Goal: Book appointment/travel/reservation

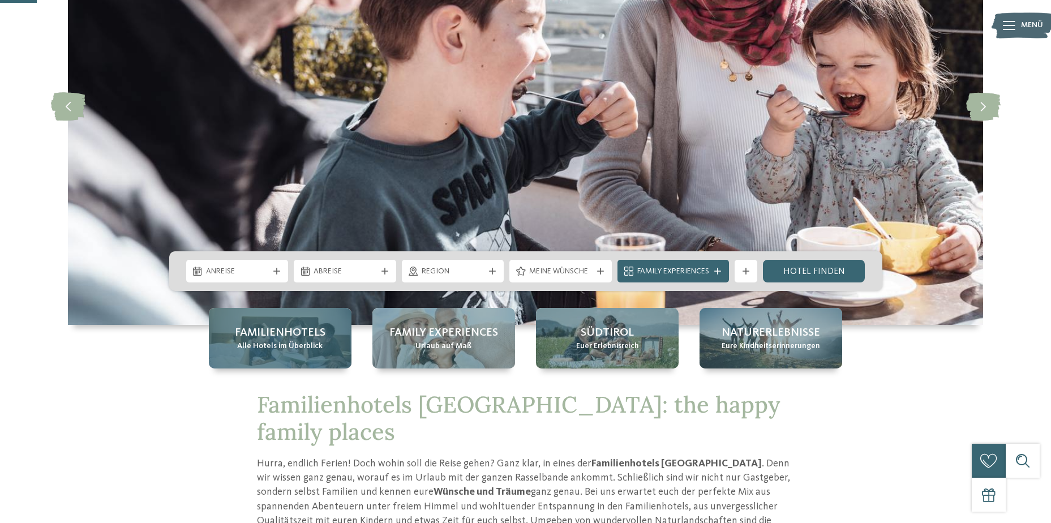
click at [303, 361] on div "Familienhotels Alle Hotels im Überblick" at bounding box center [280, 338] width 143 height 61
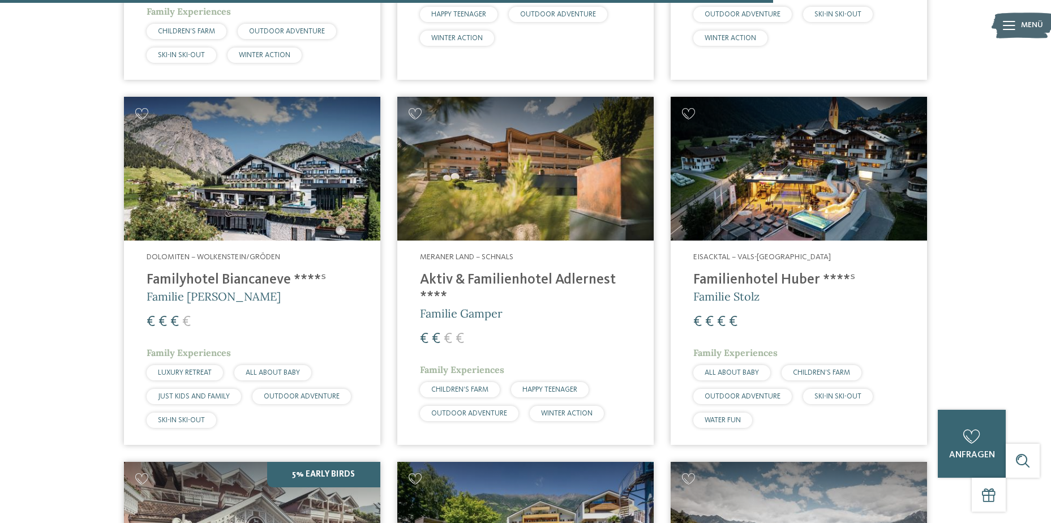
scroll to position [2944, 0]
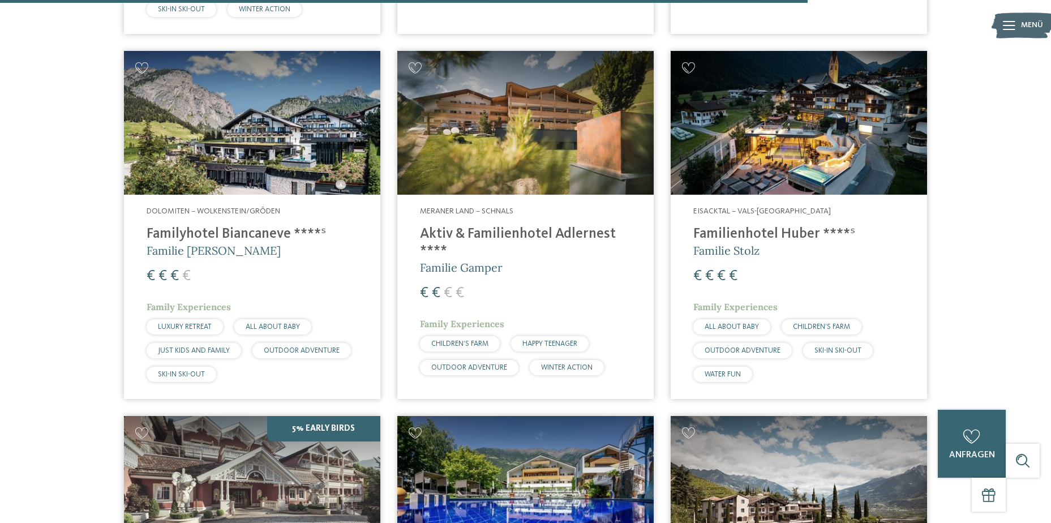
click at [814, 96] on img at bounding box center [799, 123] width 256 height 144
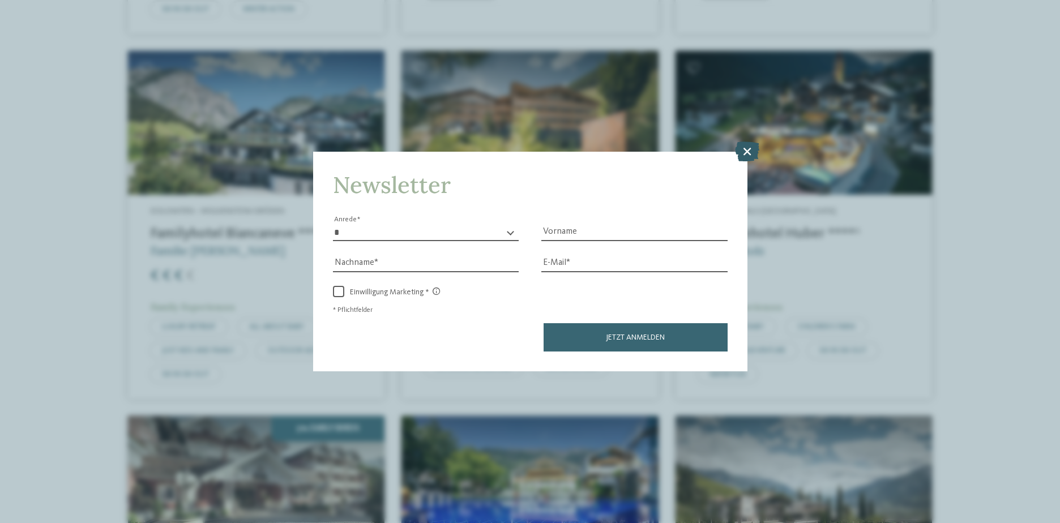
click at [751, 156] on icon at bounding box center [747, 151] width 24 height 20
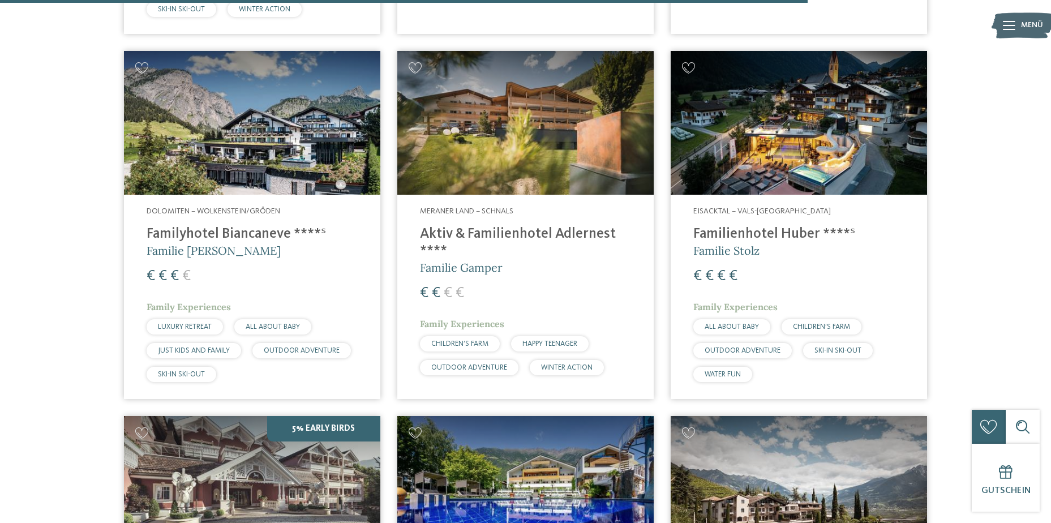
click at [319, 103] on img at bounding box center [252, 123] width 256 height 144
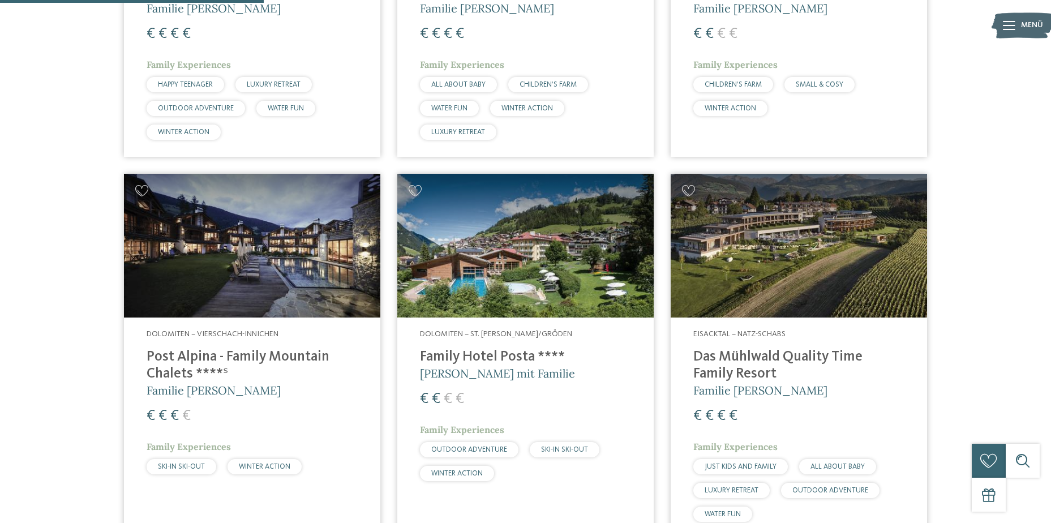
scroll to position [963, 0]
click at [694, 254] on img at bounding box center [799, 246] width 256 height 144
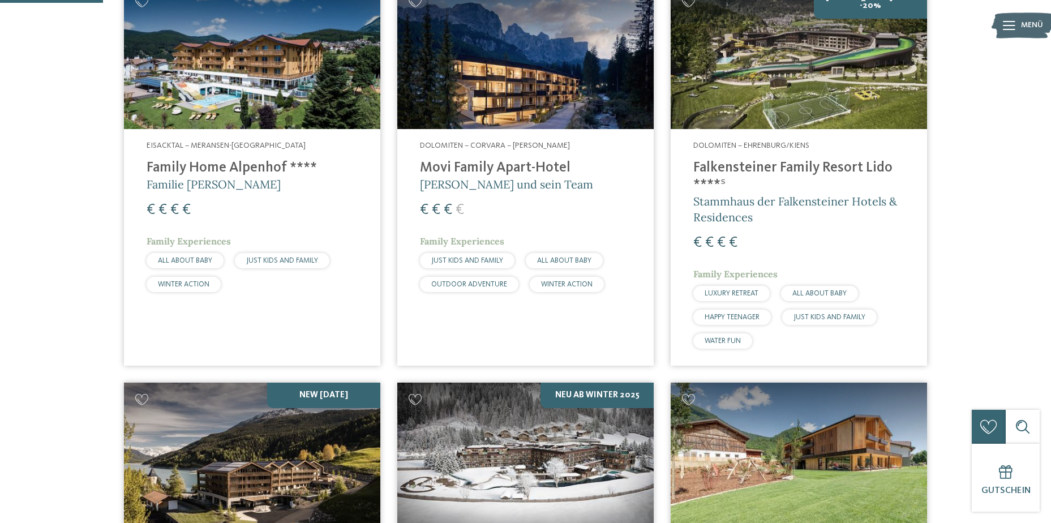
scroll to position [396, 0]
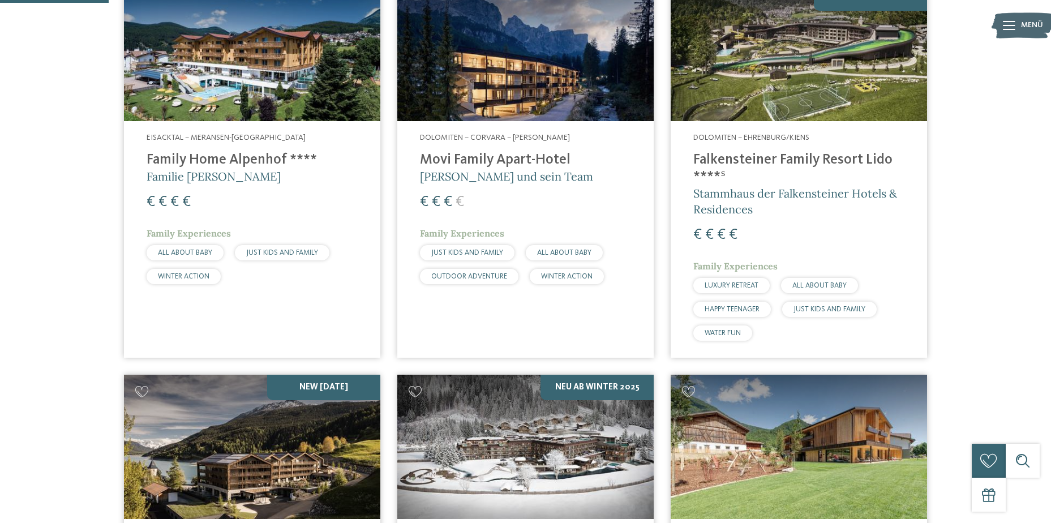
click at [791, 455] on img at bounding box center [799, 447] width 256 height 144
click at [838, 104] on img at bounding box center [799, 49] width 256 height 144
click at [729, 59] on img at bounding box center [799, 49] width 256 height 144
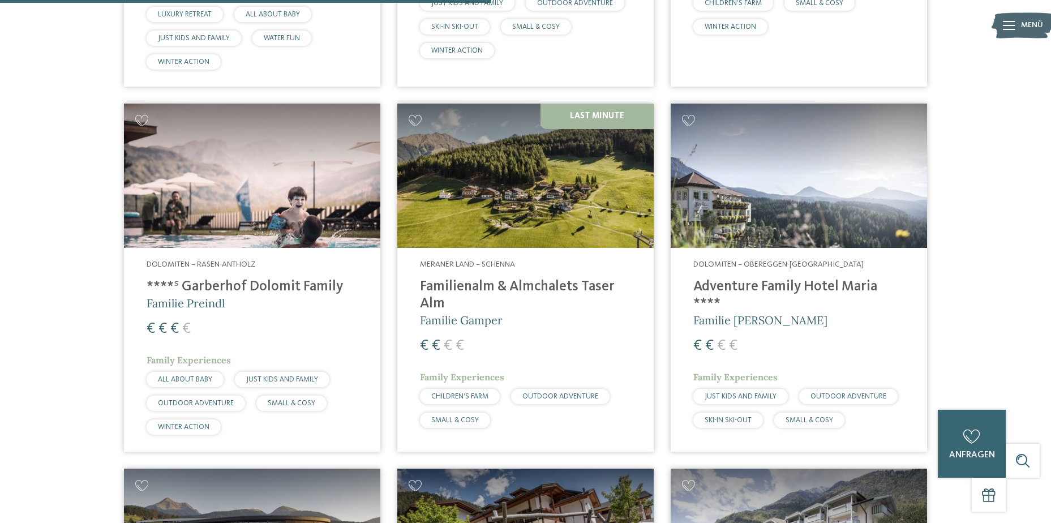
scroll to position [1812, 0]
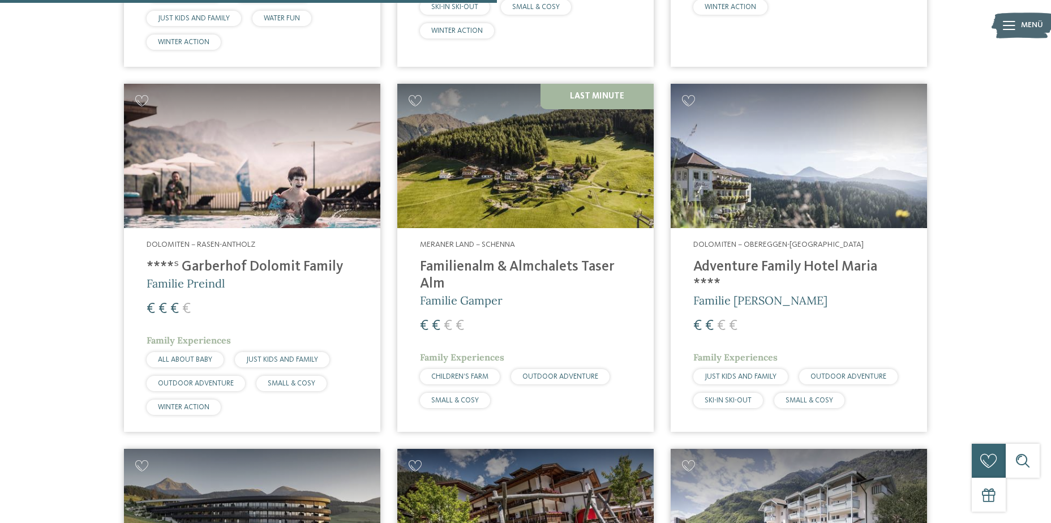
click at [344, 187] on img at bounding box center [252, 156] width 256 height 144
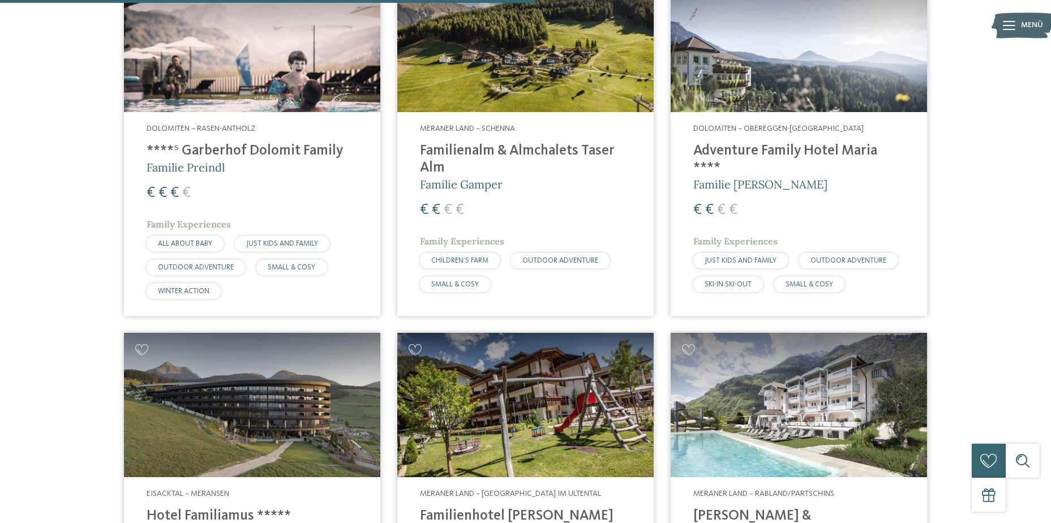
scroll to position [1925, 0]
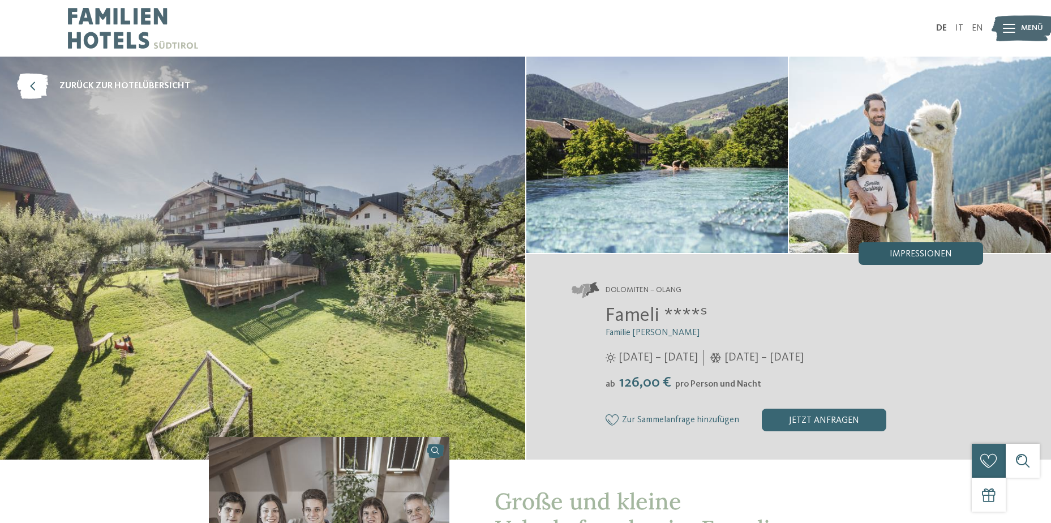
click at [908, 255] on span "Impressionen" at bounding box center [921, 254] width 62 height 9
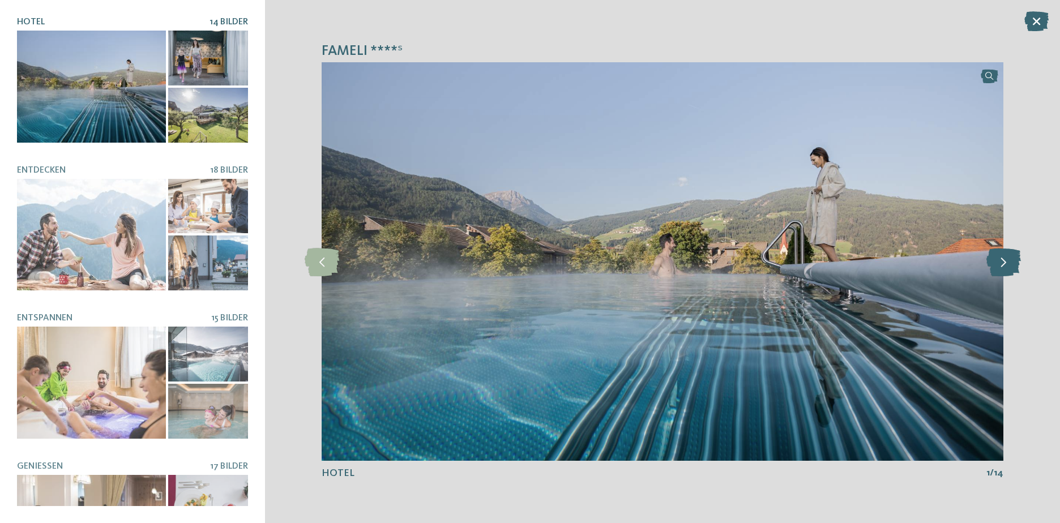
click at [997, 259] on icon at bounding box center [1003, 261] width 35 height 28
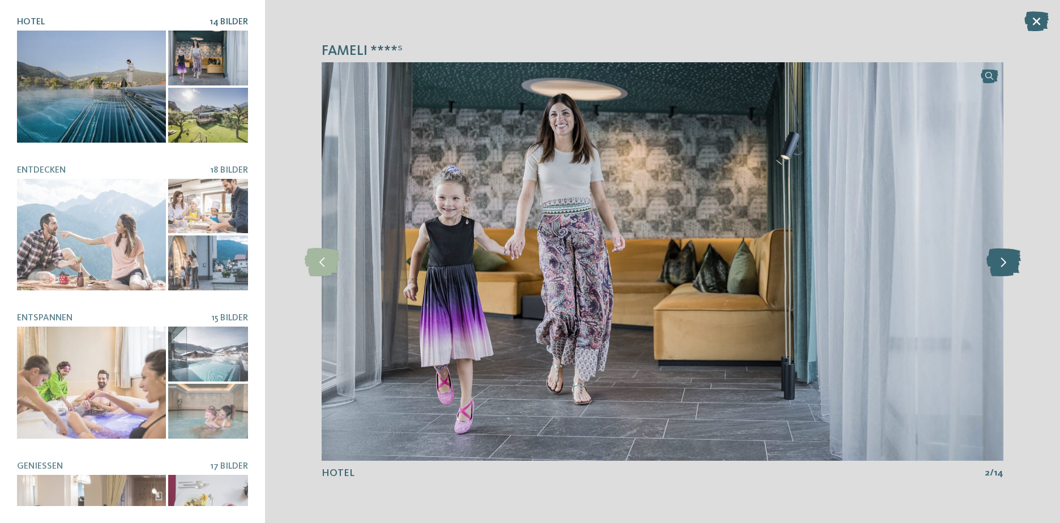
click at [997, 259] on icon at bounding box center [1003, 261] width 35 height 28
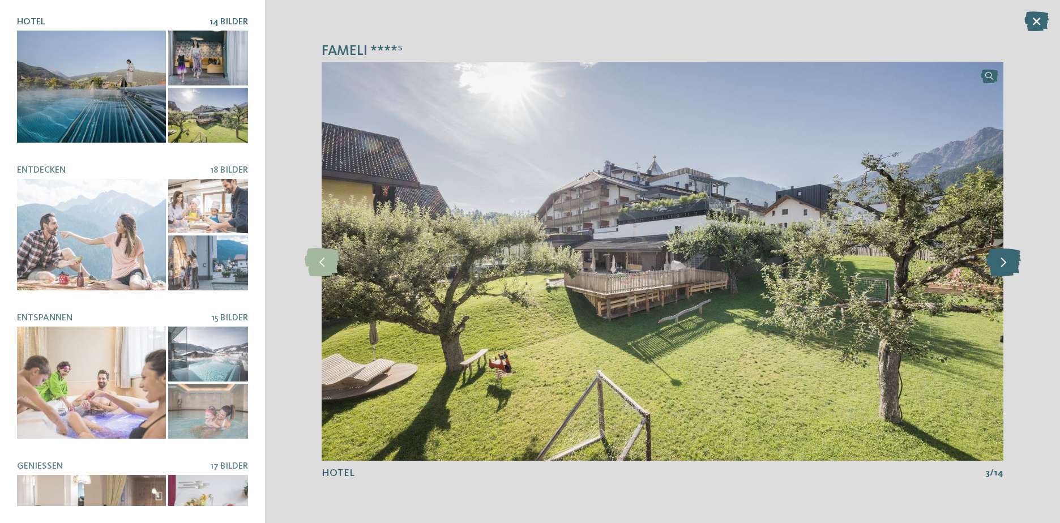
click at [997, 259] on icon at bounding box center [1003, 261] width 35 height 28
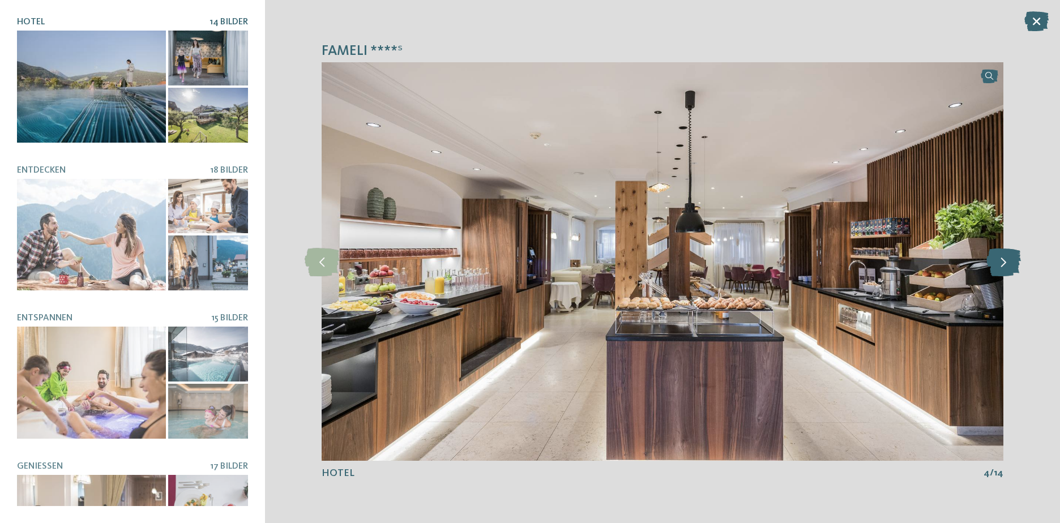
click at [997, 259] on icon at bounding box center [1003, 261] width 35 height 28
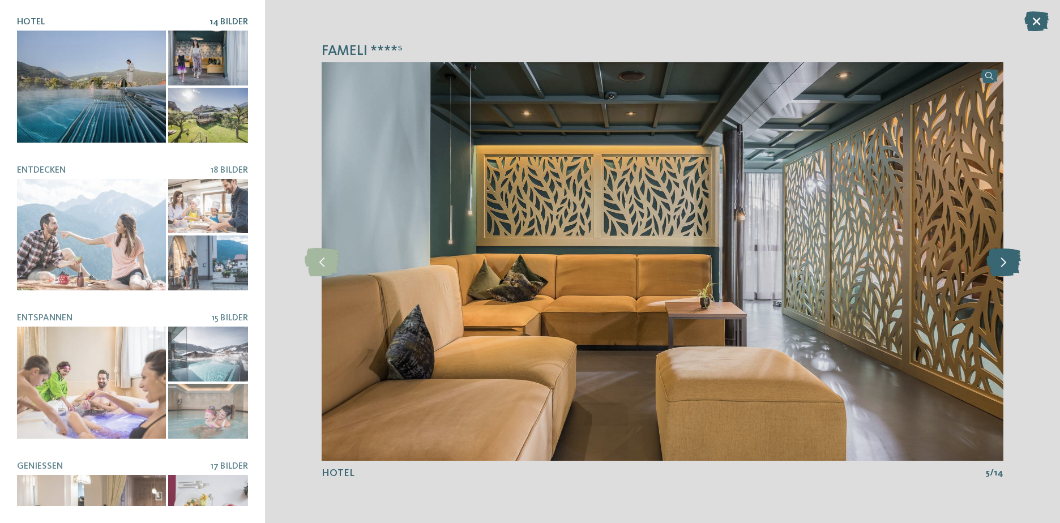
click at [997, 259] on icon at bounding box center [1003, 261] width 35 height 28
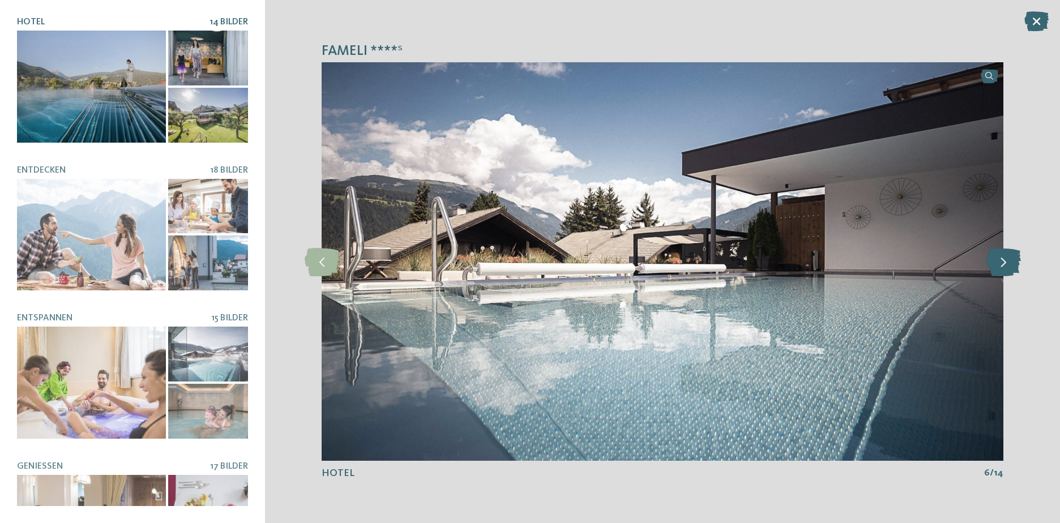
click at [997, 259] on icon at bounding box center [1003, 261] width 35 height 28
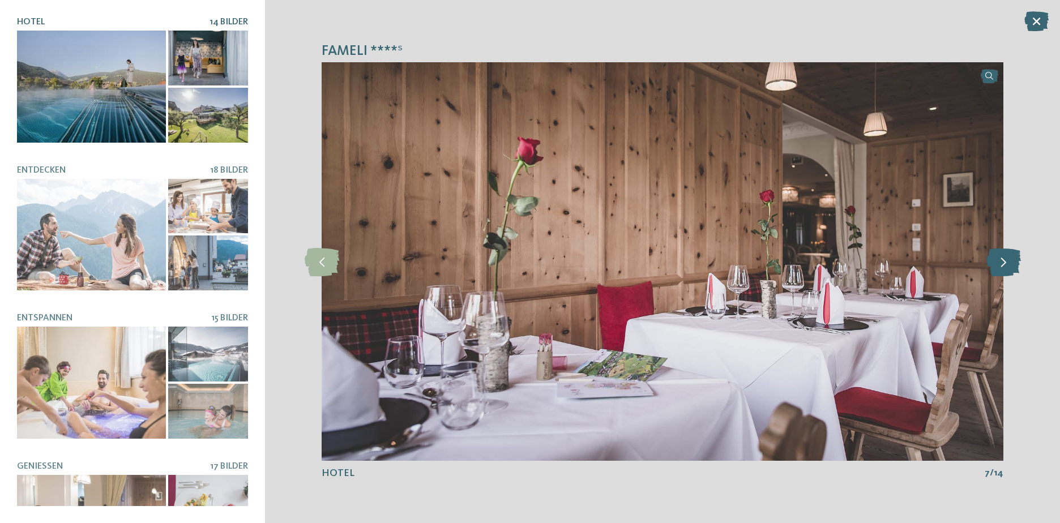
click at [997, 259] on icon at bounding box center [1003, 261] width 35 height 28
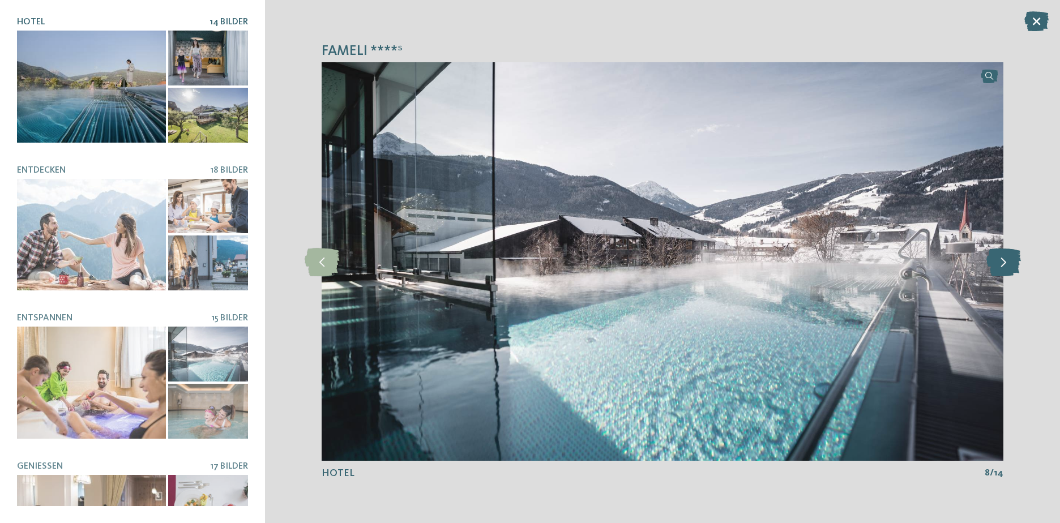
click at [997, 259] on icon at bounding box center [1003, 261] width 35 height 28
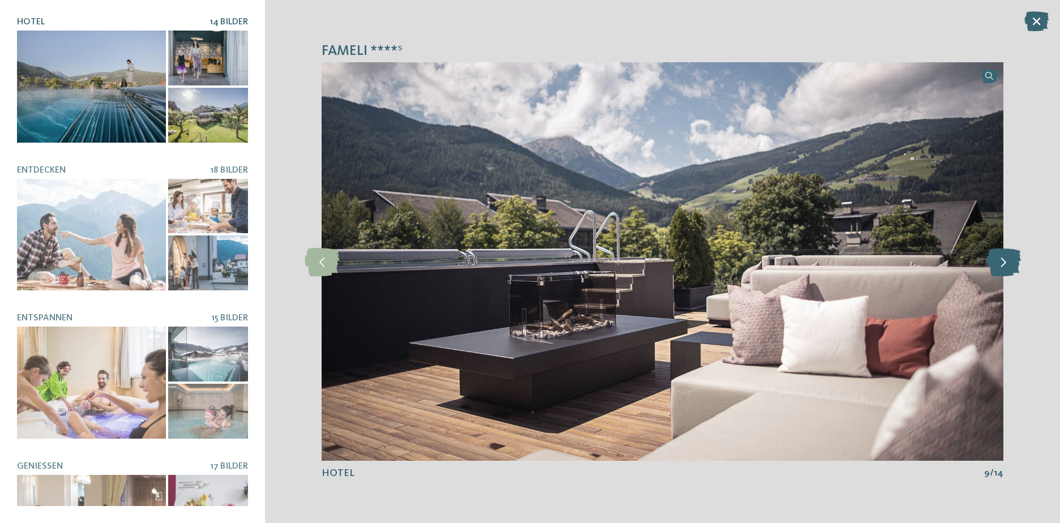
click at [997, 259] on icon at bounding box center [1003, 261] width 35 height 28
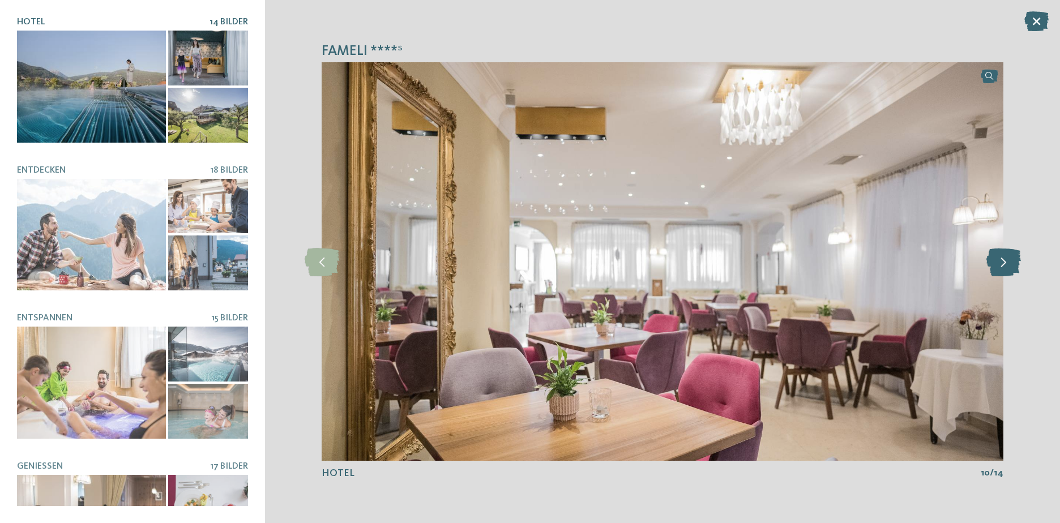
click at [997, 259] on icon at bounding box center [1003, 261] width 35 height 28
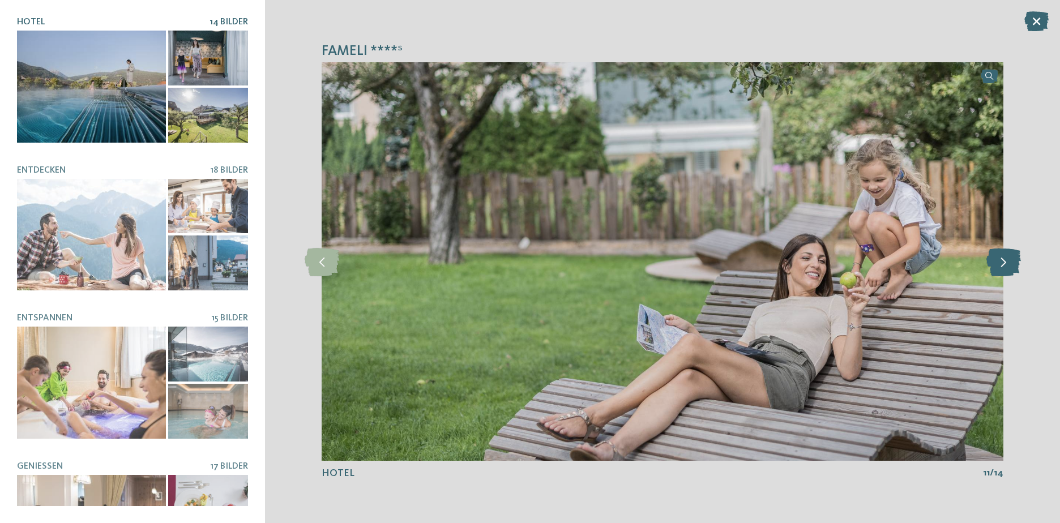
click at [997, 259] on icon at bounding box center [1003, 261] width 35 height 28
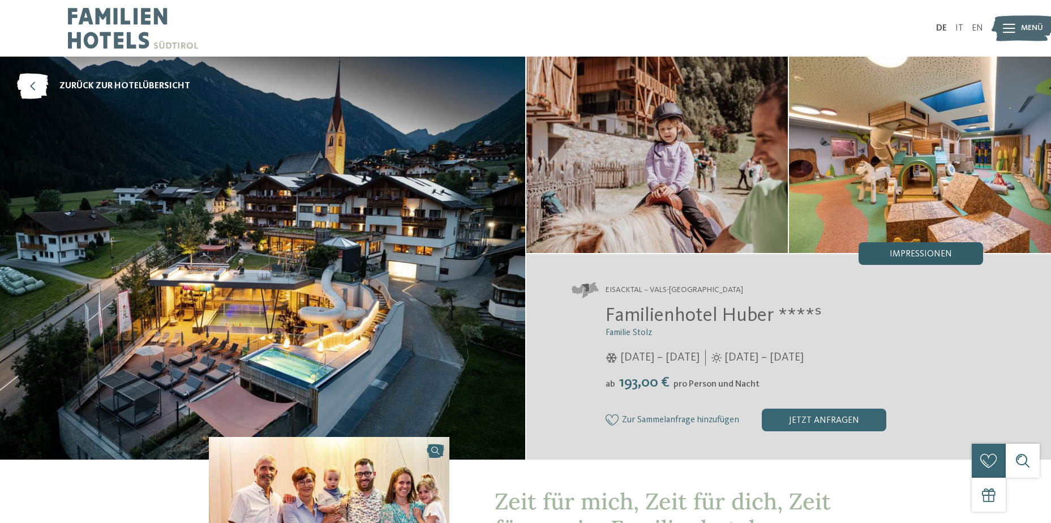
click at [892, 255] on span "Impressionen" at bounding box center [921, 254] width 62 height 9
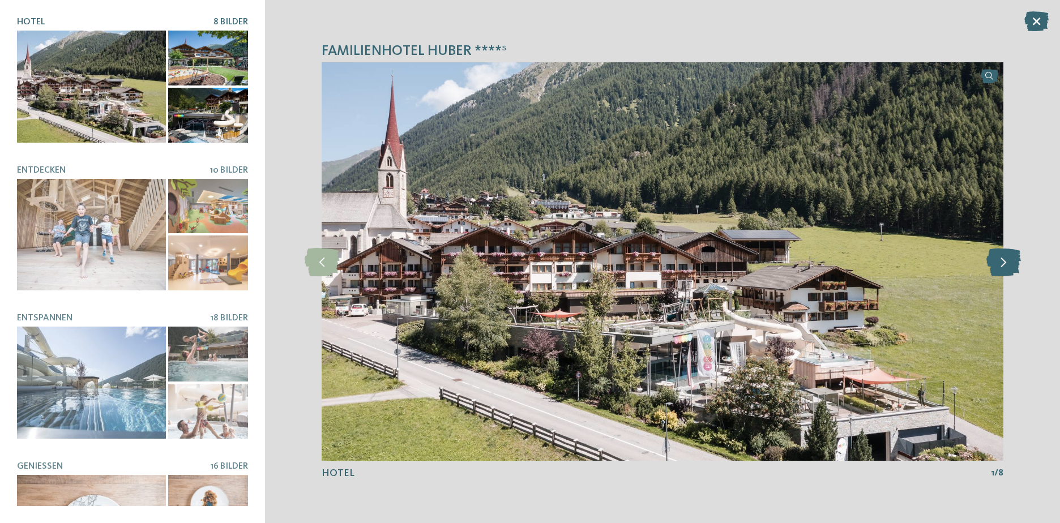
click at [1011, 267] on icon at bounding box center [1003, 261] width 35 height 28
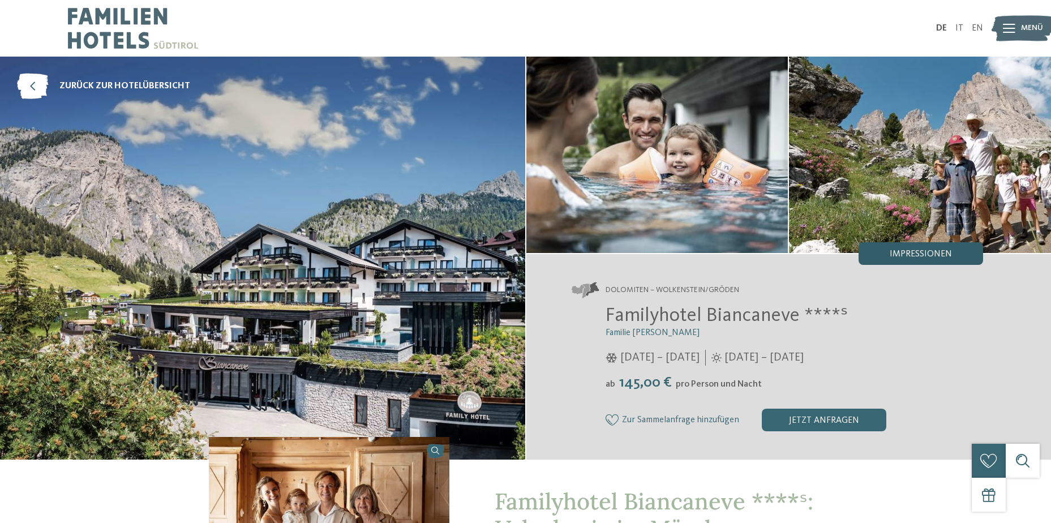
click at [904, 255] on span "Impressionen" at bounding box center [921, 254] width 62 height 9
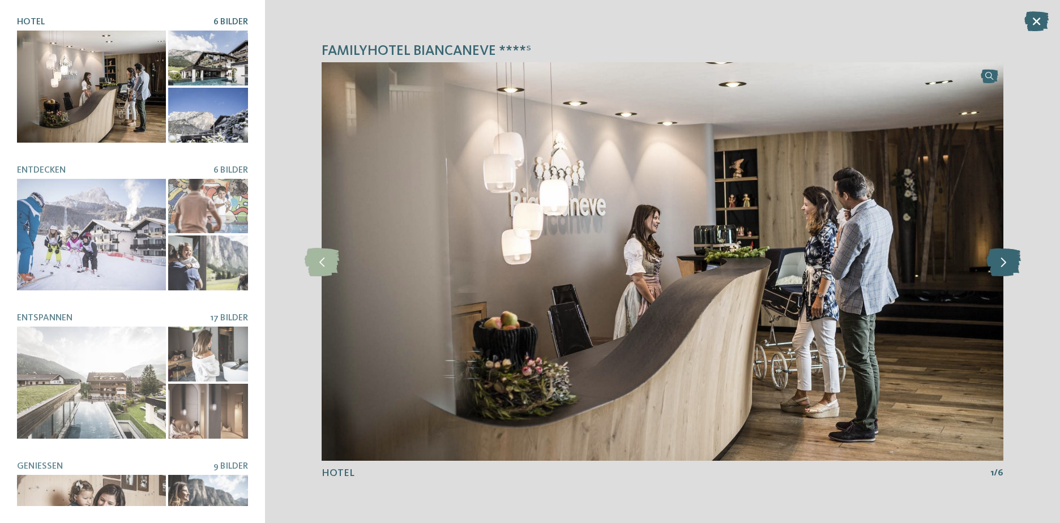
click at [1006, 265] on icon at bounding box center [1003, 261] width 35 height 28
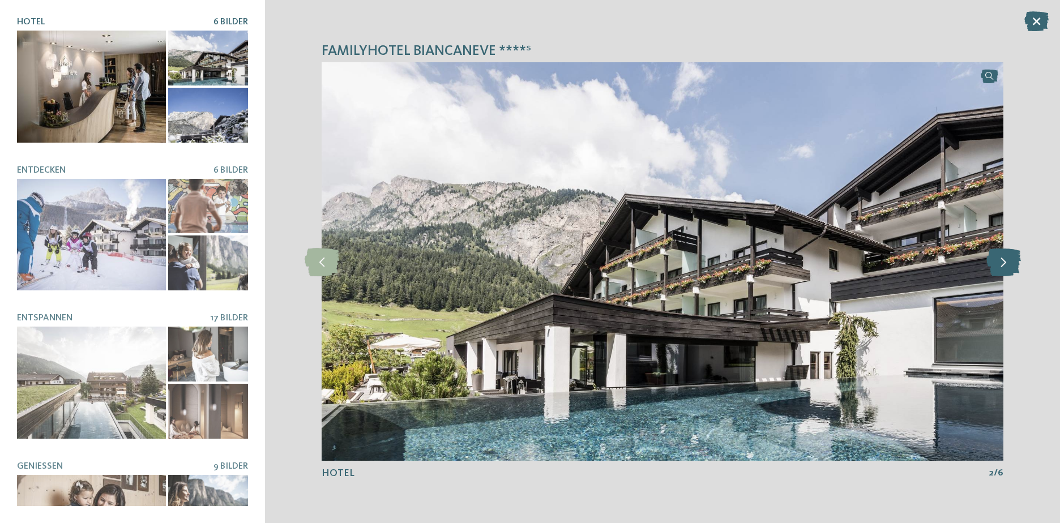
click at [1006, 265] on icon at bounding box center [1003, 261] width 35 height 28
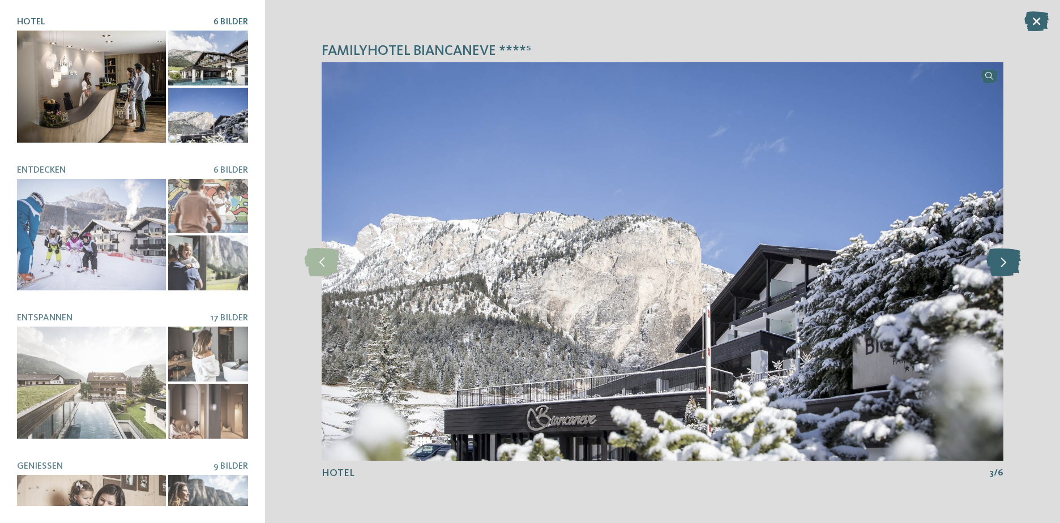
click at [1006, 265] on icon at bounding box center [1003, 261] width 35 height 28
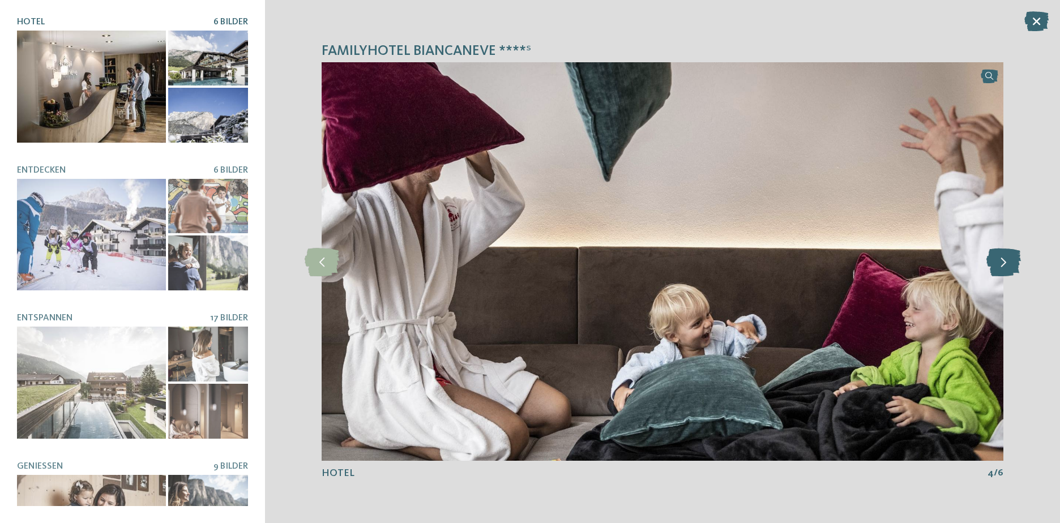
click at [1006, 265] on icon at bounding box center [1003, 261] width 35 height 28
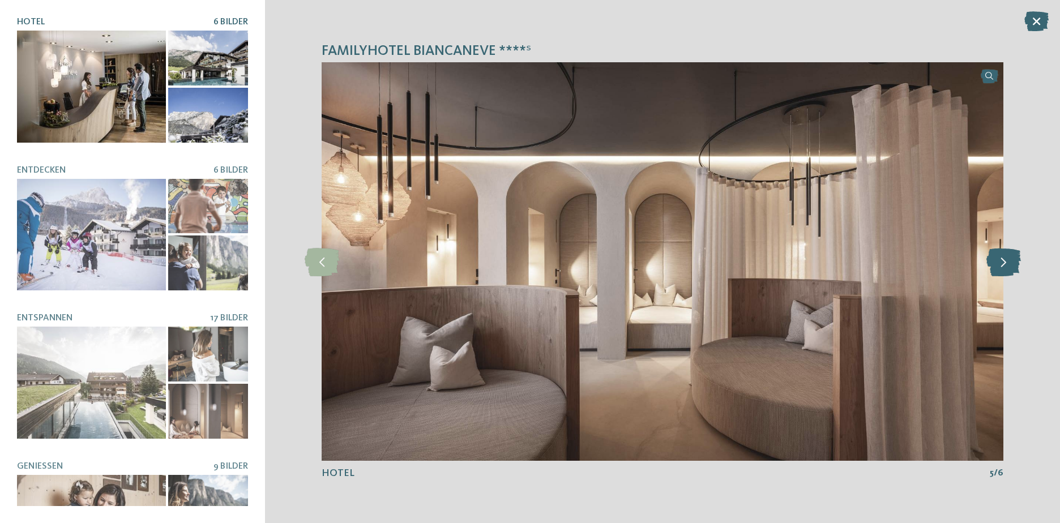
click at [1006, 265] on icon at bounding box center [1003, 261] width 35 height 28
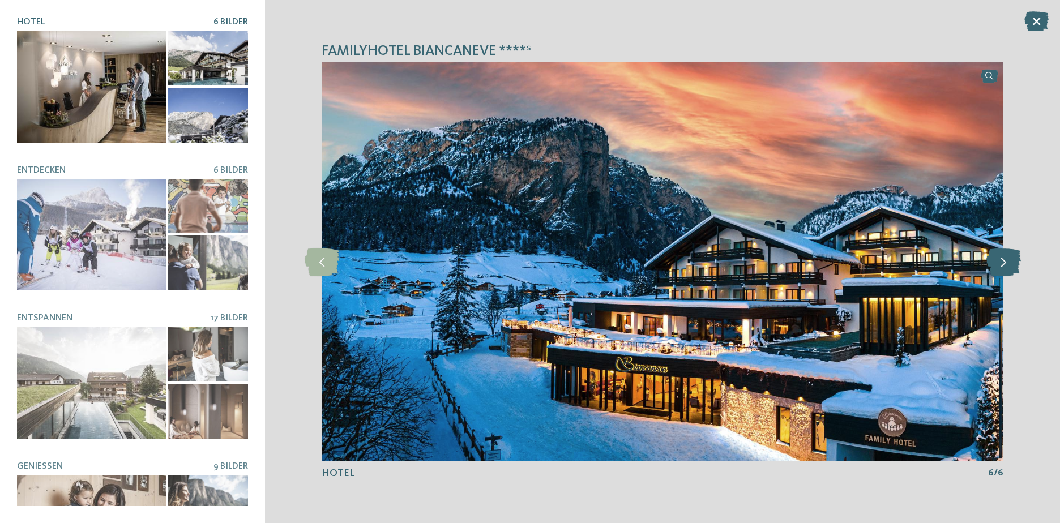
click at [1006, 265] on icon at bounding box center [1003, 261] width 35 height 28
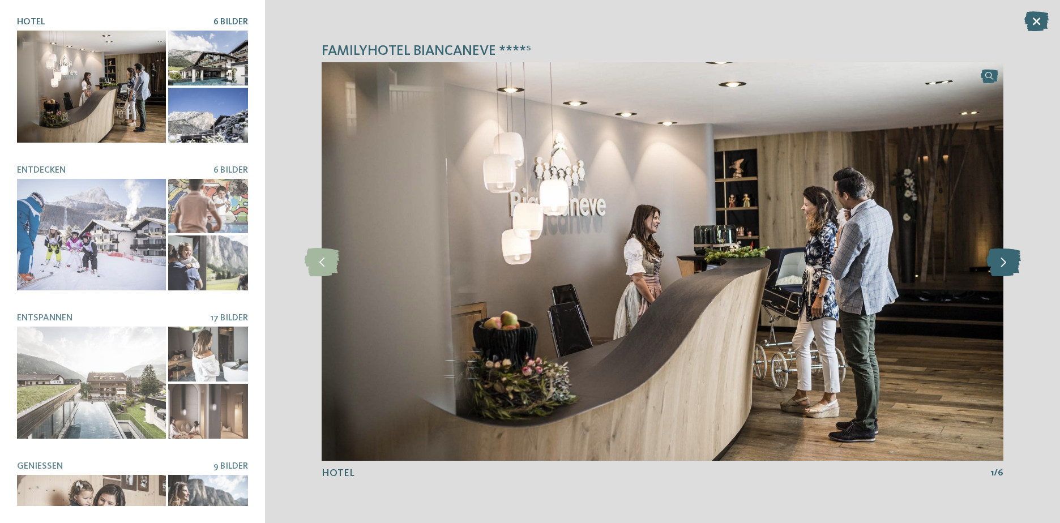
click at [1006, 265] on icon at bounding box center [1003, 261] width 35 height 28
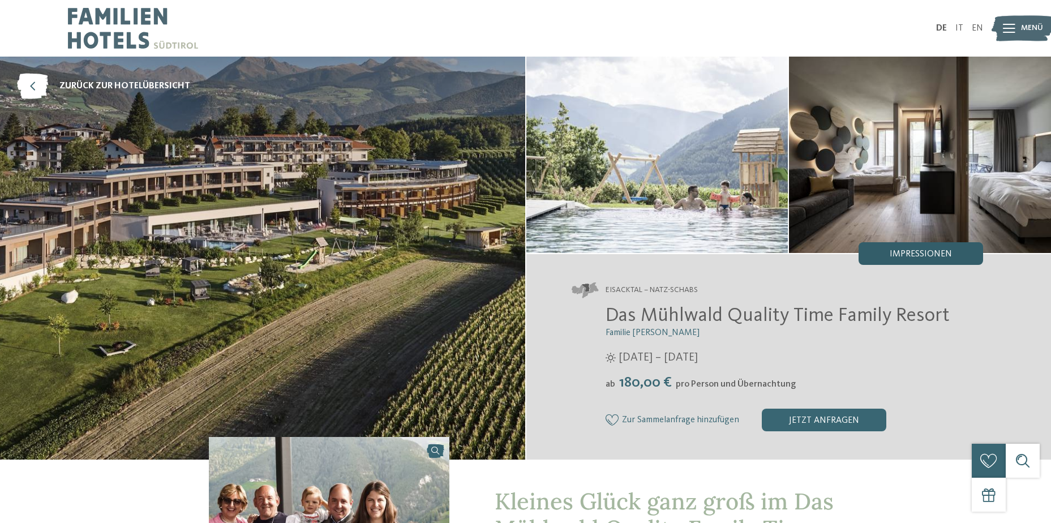
click at [901, 256] on span "Impressionen" at bounding box center [921, 254] width 62 height 9
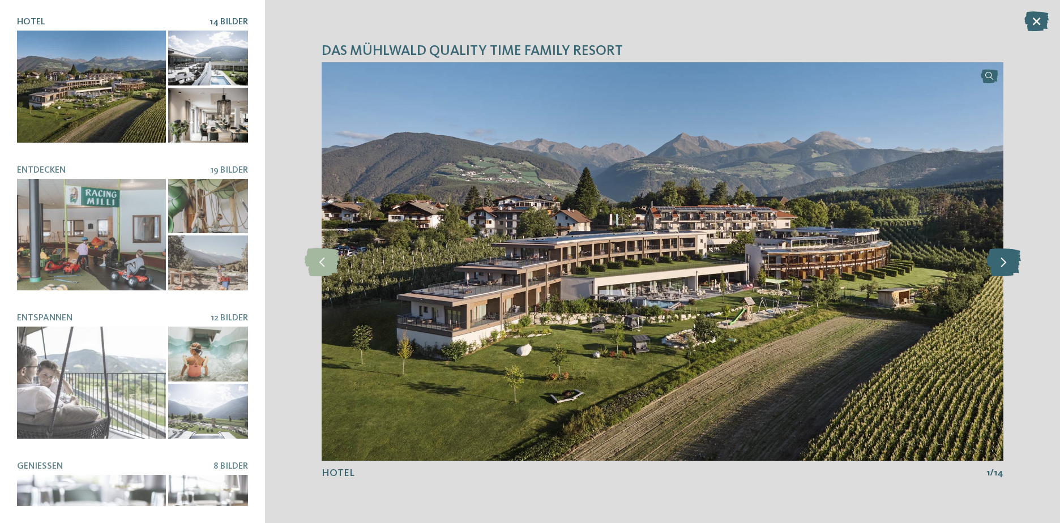
click at [1012, 267] on icon at bounding box center [1003, 261] width 35 height 28
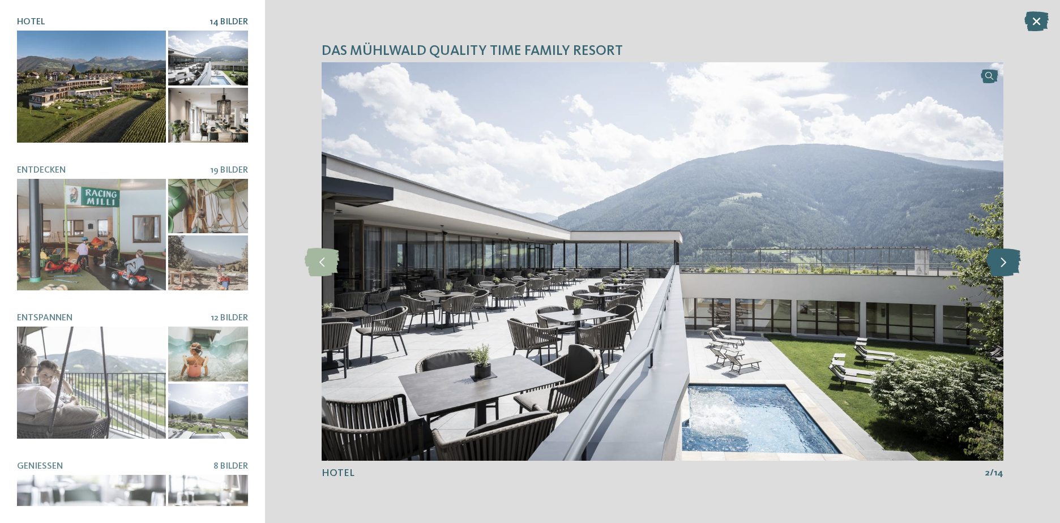
click at [1012, 267] on icon at bounding box center [1003, 261] width 35 height 28
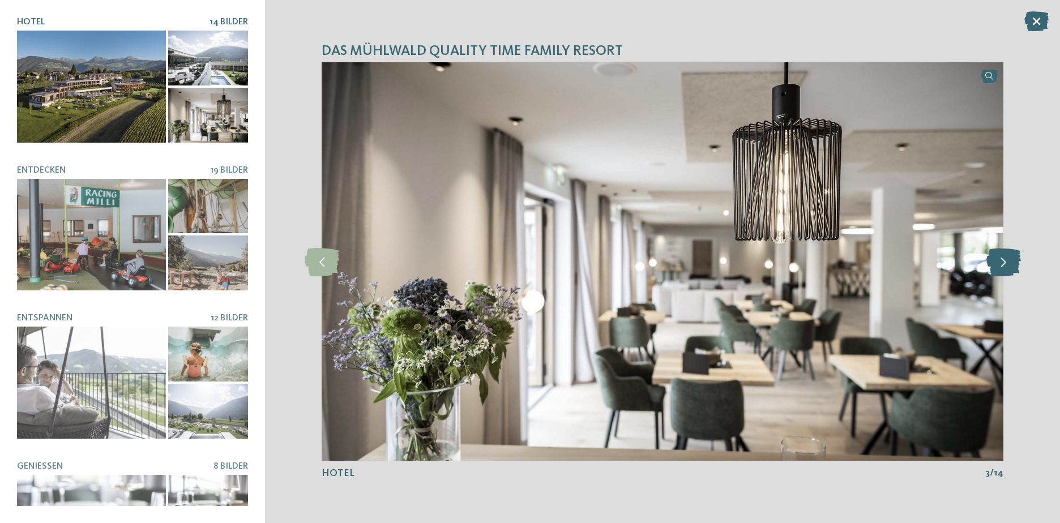
click at [1012, 267] on icon at bounding box center [1003, 261] width 35 height 28
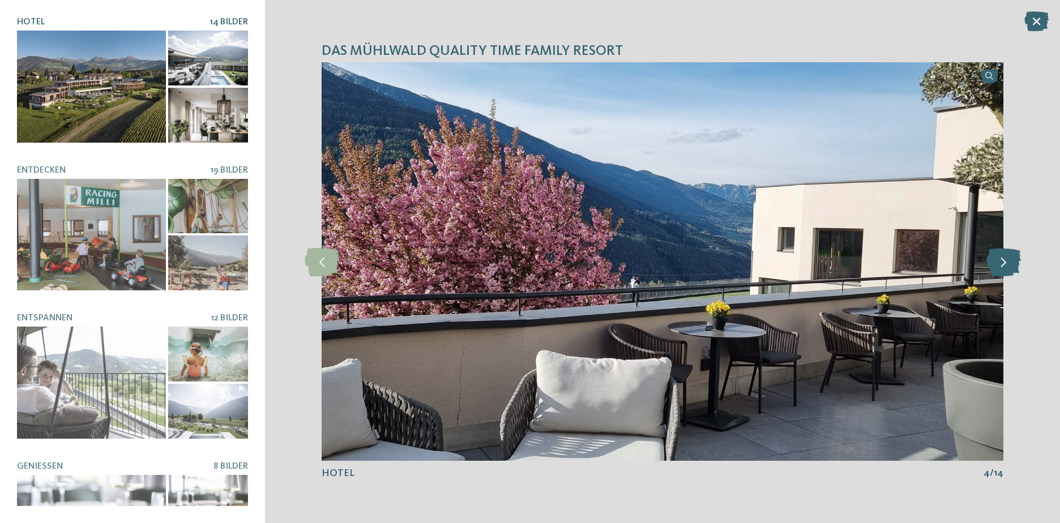
click at [1012, 267] on icon at bounding box center [1003, 261] width 35 height 28
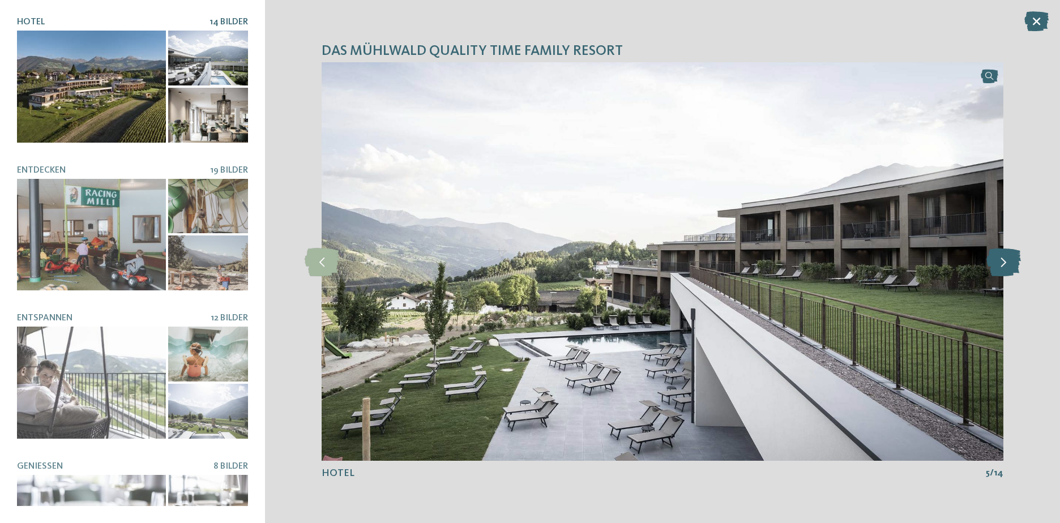
click at [1012, 267] on icon at bounding box center [1003, 261] width 35 height 28
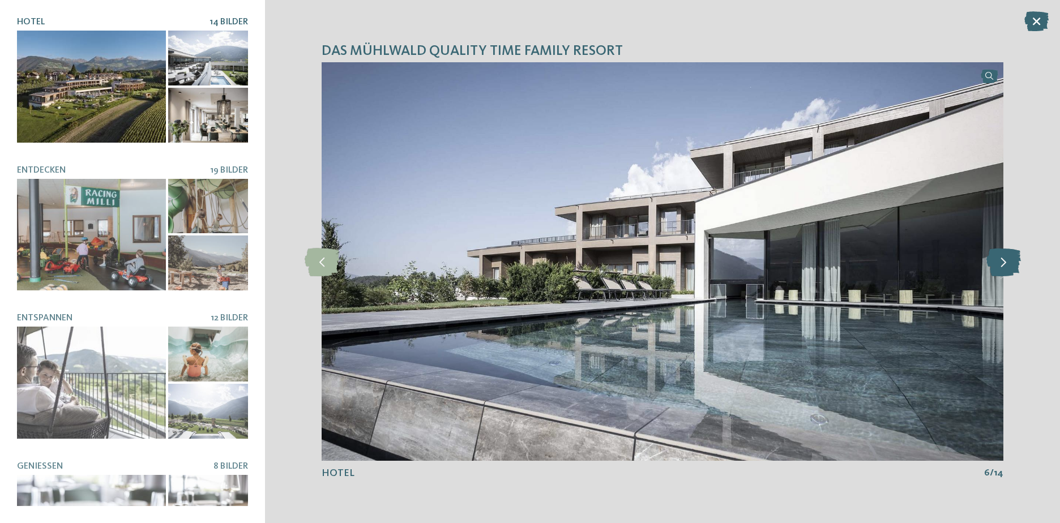
click at [1012, 267] on icon at bounding box center [1003, 261] width 35 height 28
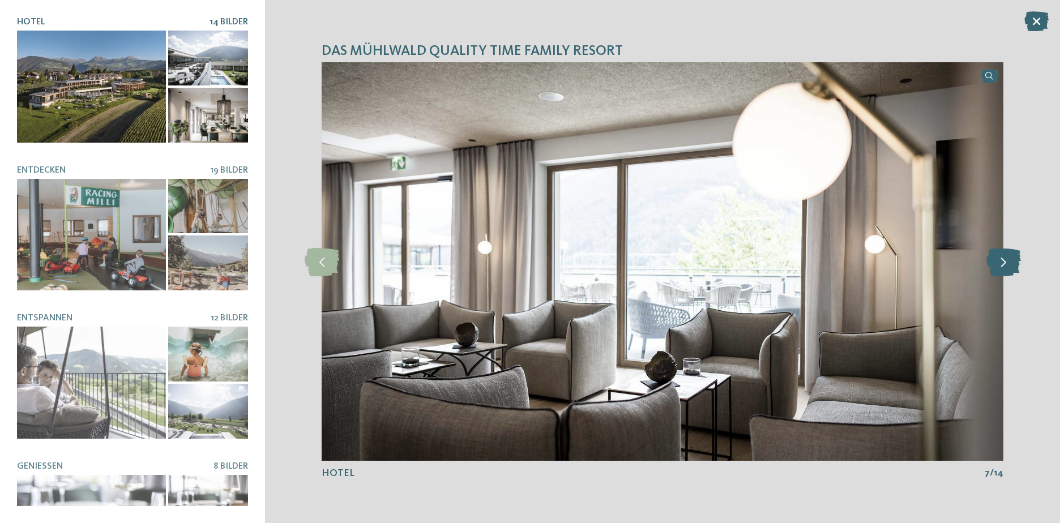
click at [1012, 267] on icon at bounding box center [1003, 261] width 35 height 28
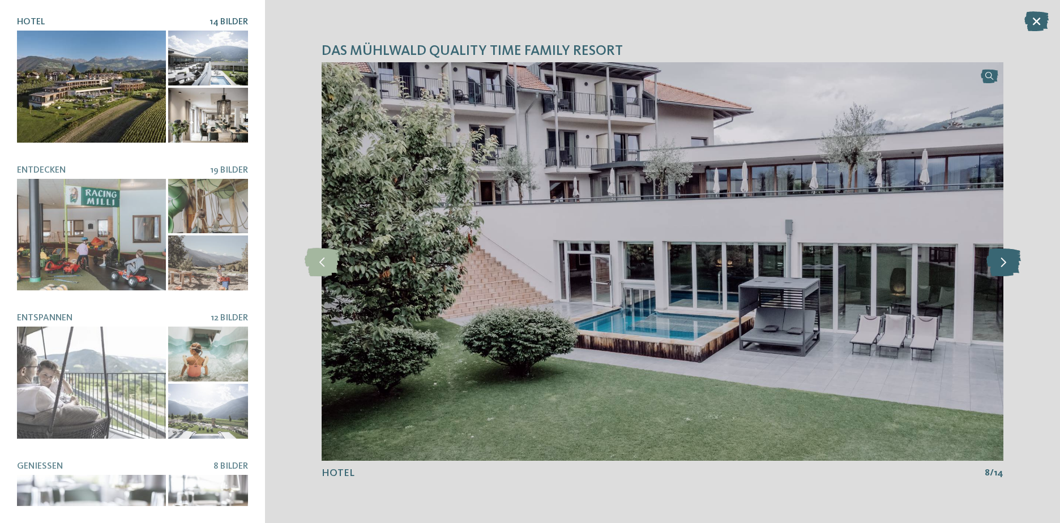
click at [1012, 267] on icon at bounding box center [1003, 261] width 35 height 28
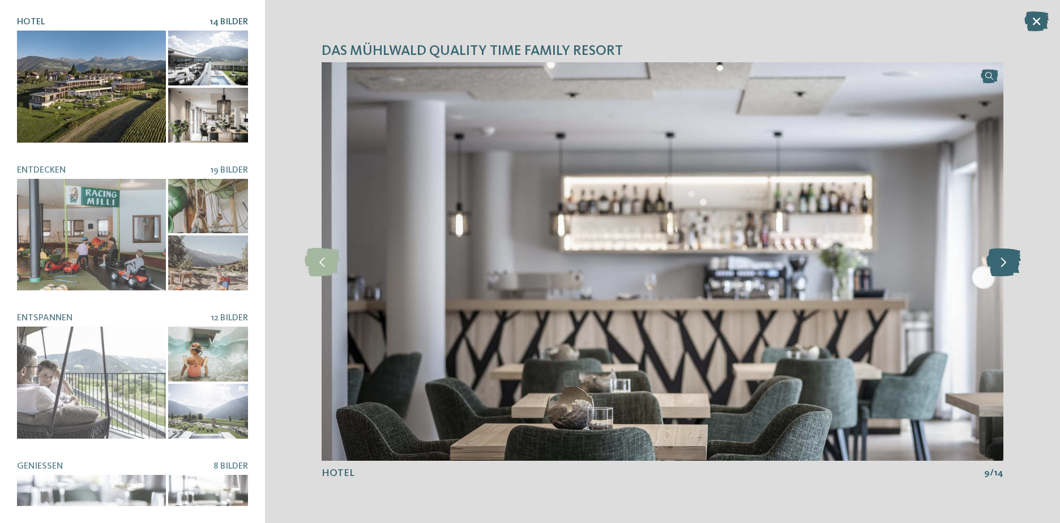
click at [1012, 267] on icon at bounding box center [1003, 261] width 35 height 28
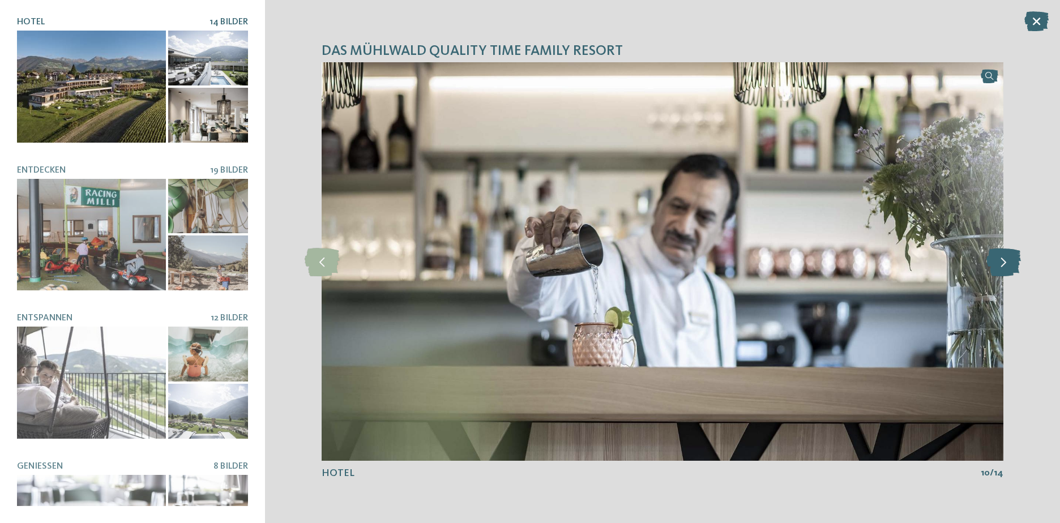
click at [1012, 267] on icon at bounding box center [1003, 261] width 35 height 28
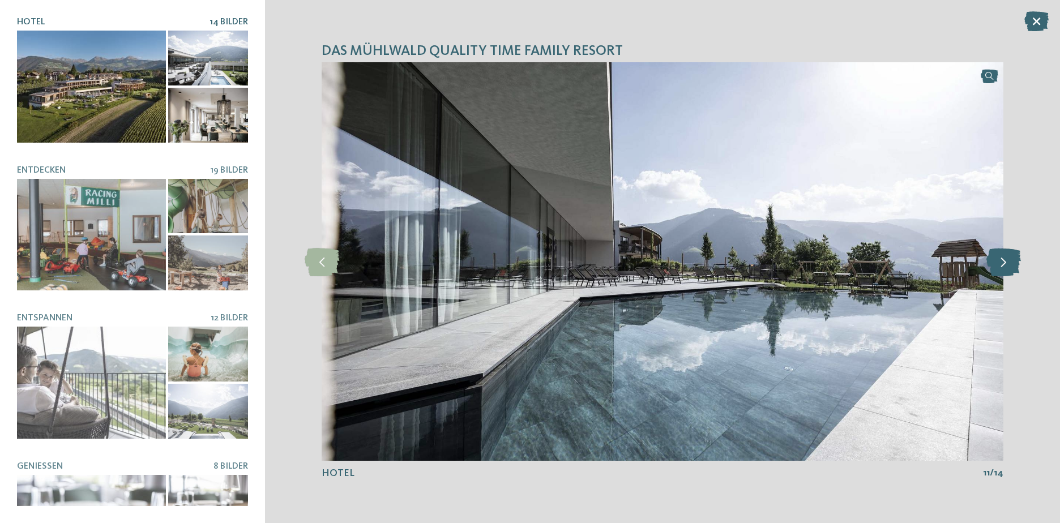
click at [1012, 267] on icon at bounding box center [1003, 261] width 35 height 28
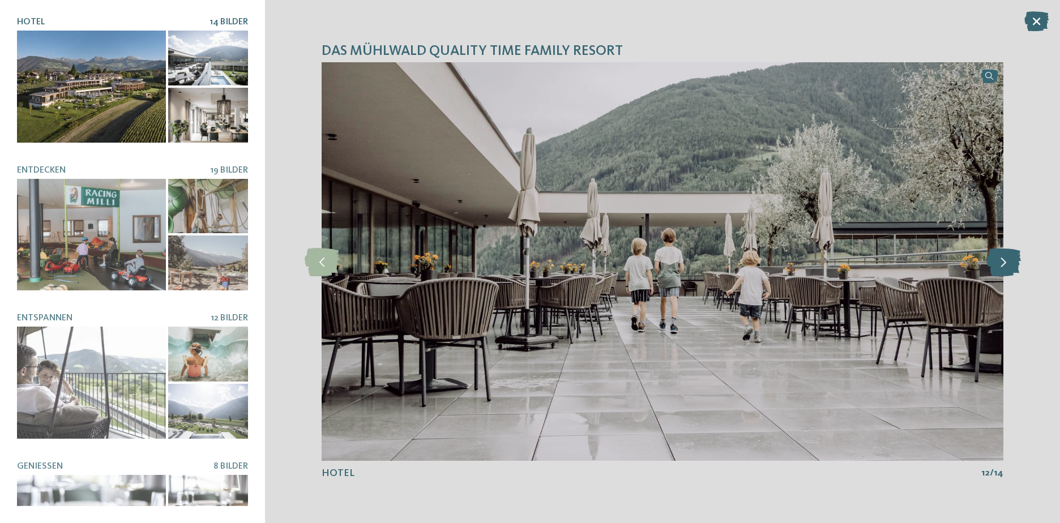
click at [1012, 267] on icon at bounding box center [1003, 261] width 35 height 28
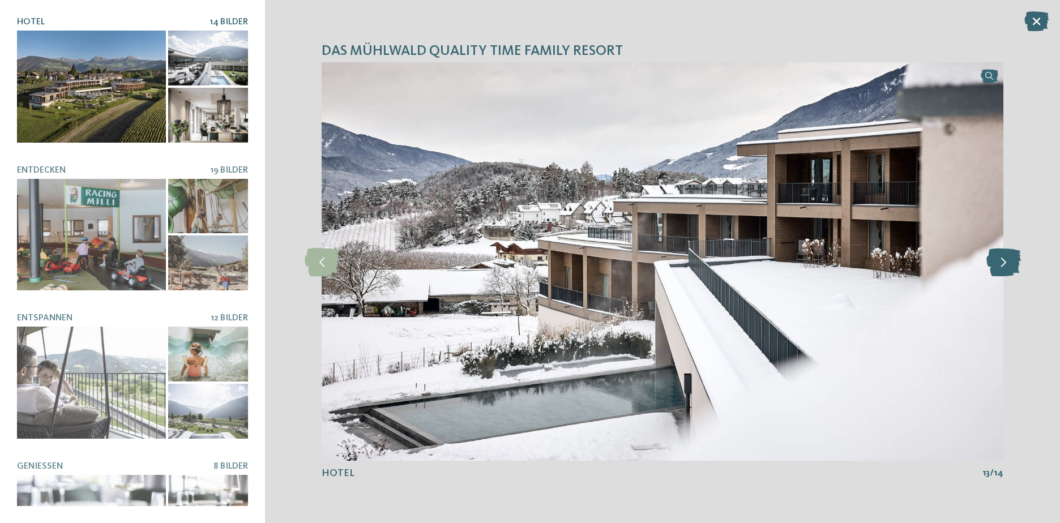
click at [1012, 267] on icon at bounding box center [1003, 261] width 35 height 28
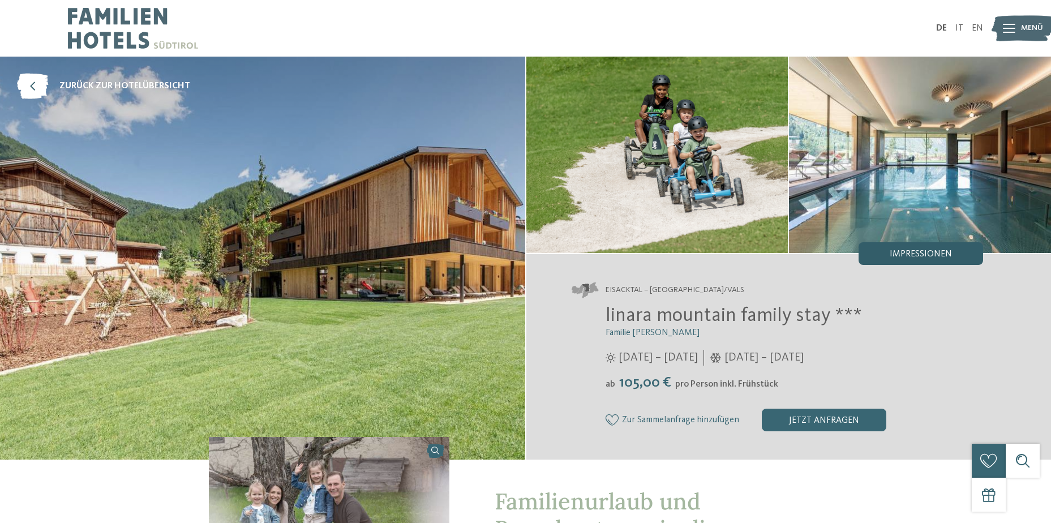
click at [950, 256] on span "Impressionen" at bounding box center [921, 254] width 62 height 9
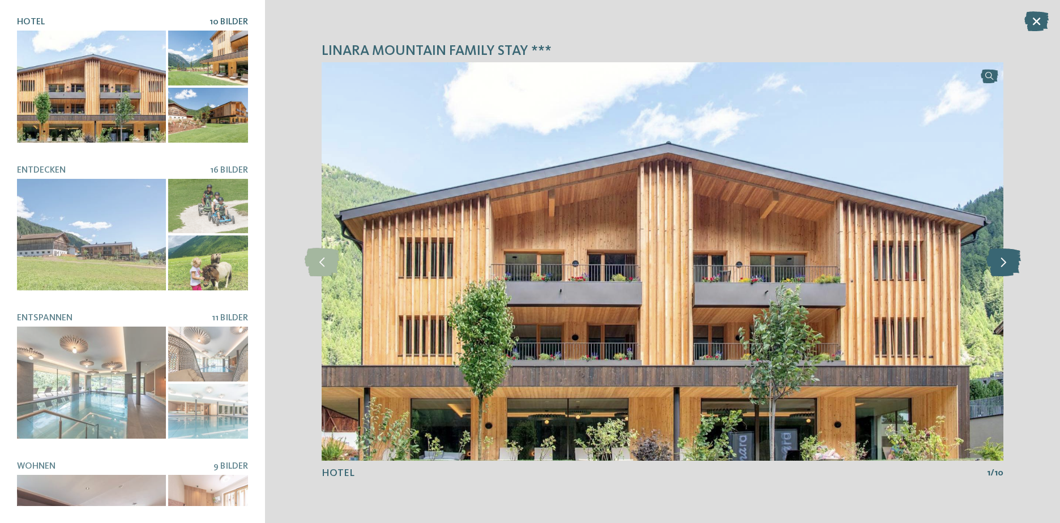
click at [994, 271] on icon at bounding box center [1003, 261] width 35 height 28
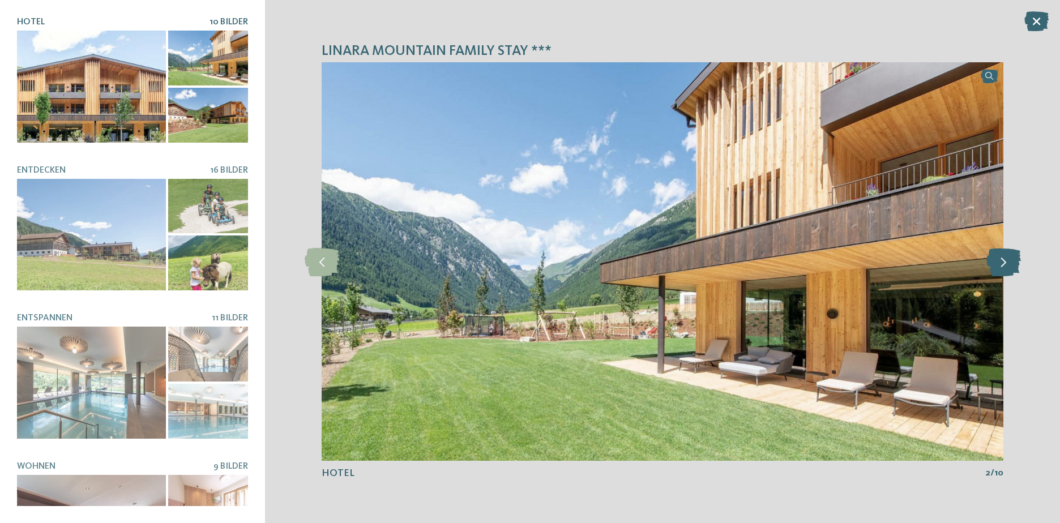
click at [994, 271] on icon at bounding box center [1003, 261] width 35 height 28
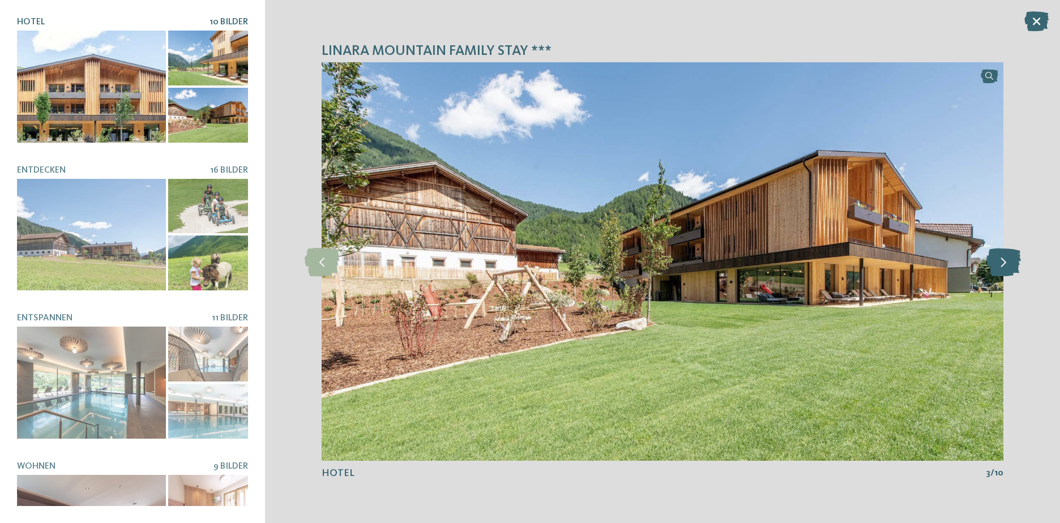
click at [994, 271] on icon at bounding box center [1003, 261] width 35 height 28
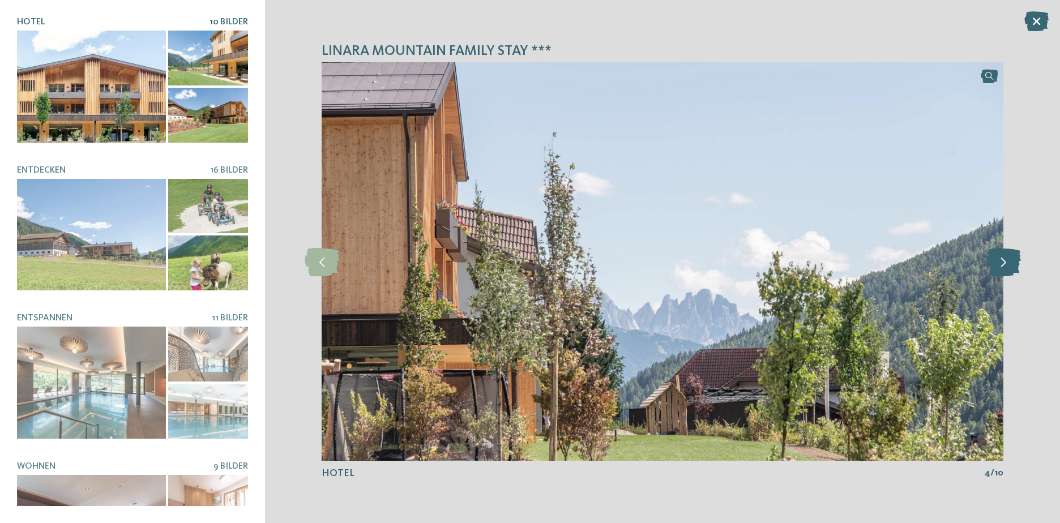
click at [994, 271] on icon at bounding box center [1003, 261] width 35 height 28
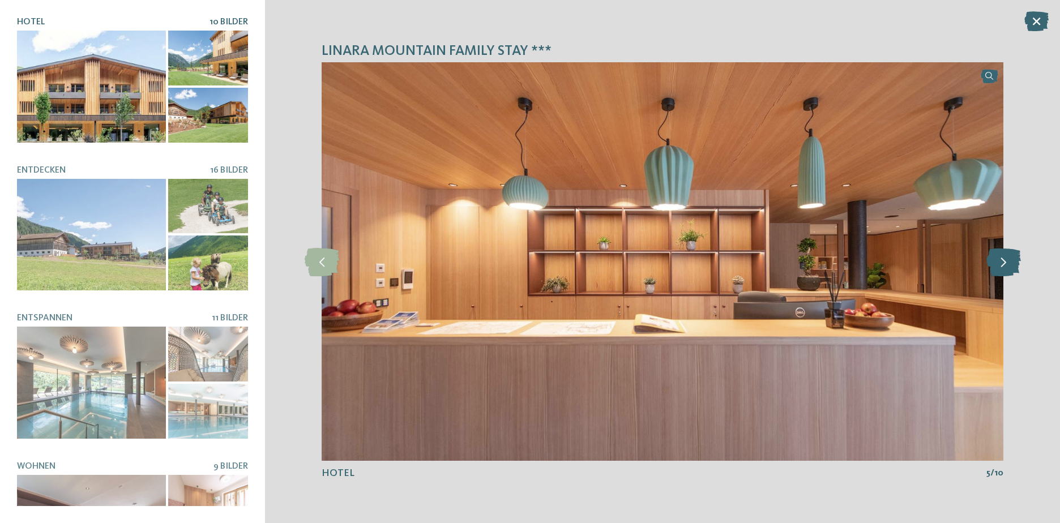
click at [994, 271] on icon at bounding box center [1003, 261] width 35 height 28
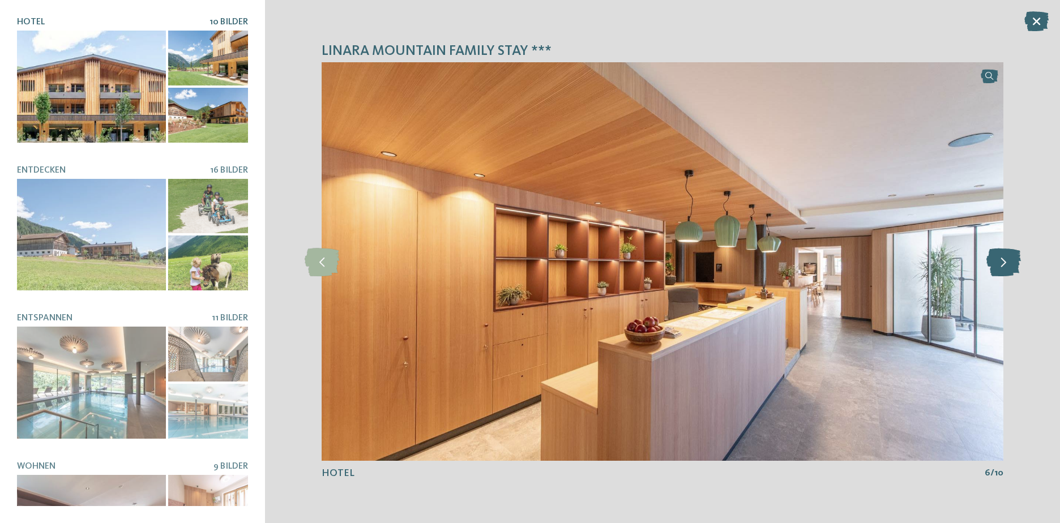
click at [994, 271] on icon at bounding box center [1003, 261] width 35 height 28
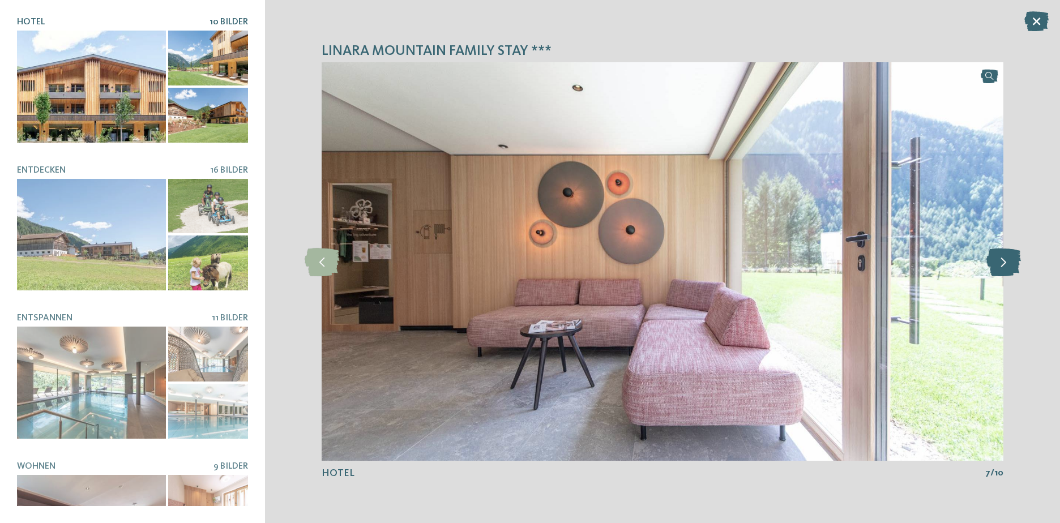
click at [994, 271] on icon at bounding box center [1003, 261] width 35 height 28
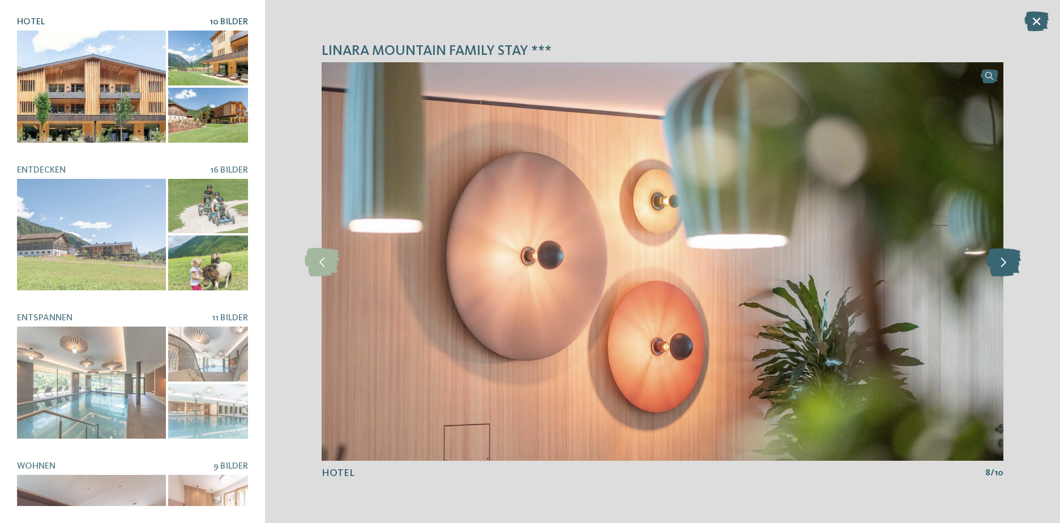
click at [994, 271] on icon at bounding box center [1003, 261] width 35 height 28
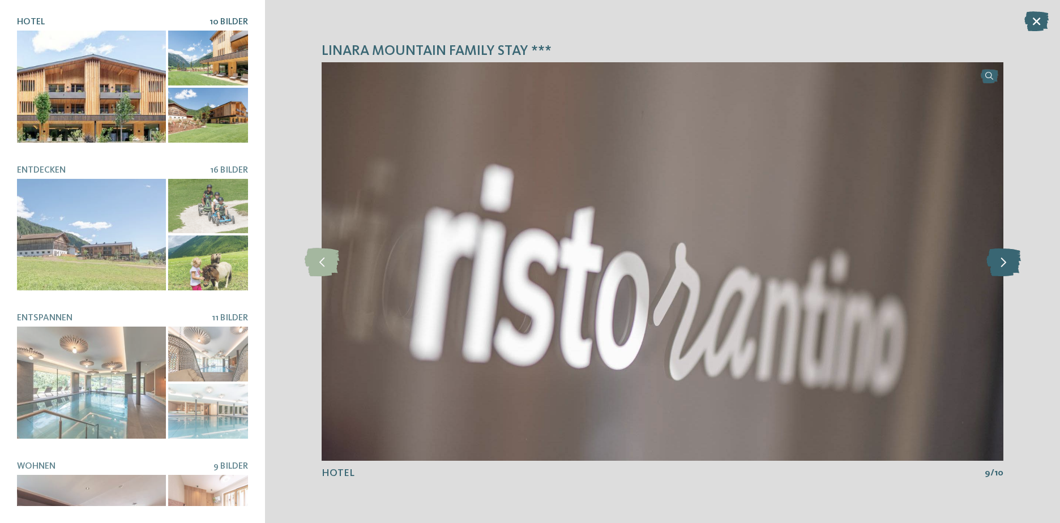
click at [994, 271] on icon at bounding box center [1003, 261] width 35 height 28
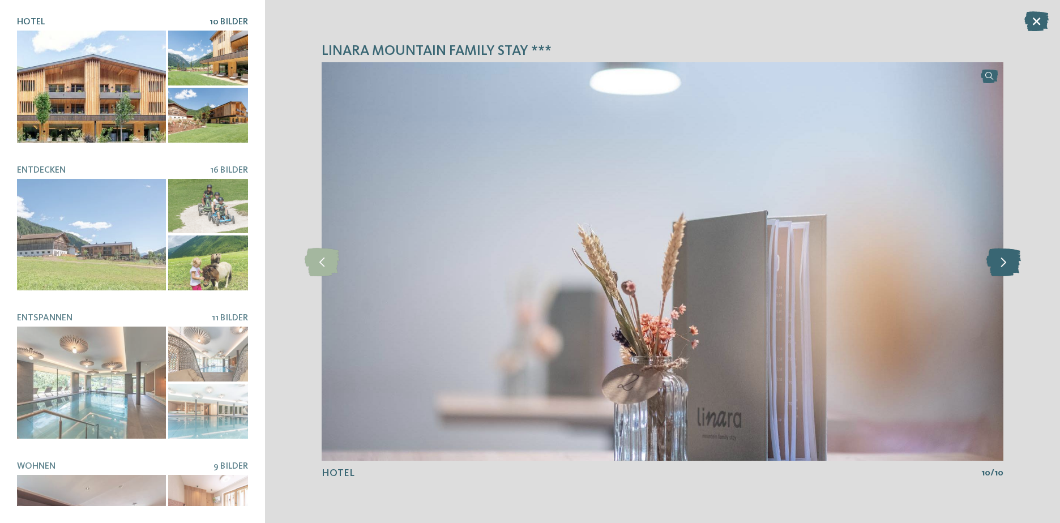
click at [994, 271] on icon at bounding box center [1003, 261] width 35 height 28
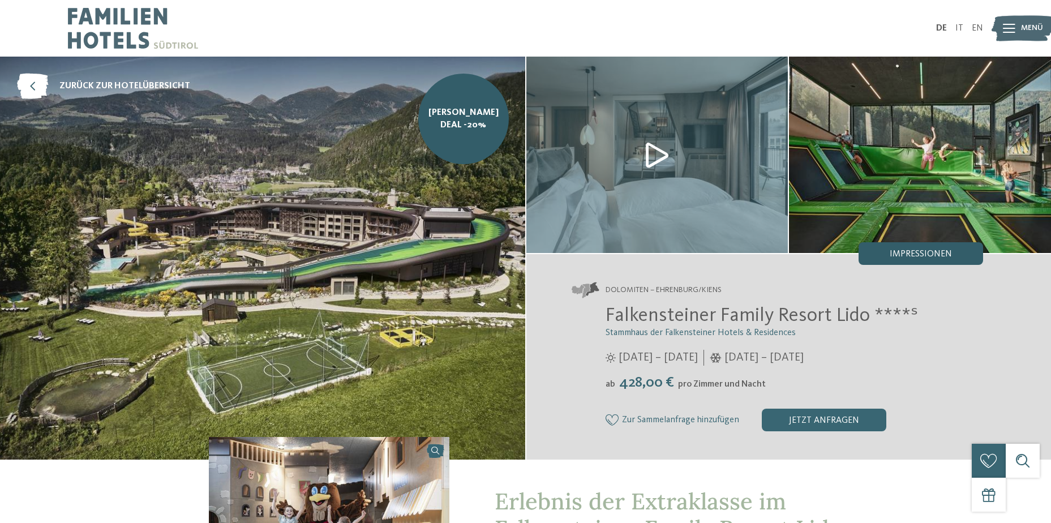
click at [937, 258] on span "Impressionen" at bounding box center [921, 254] width 62 height 9
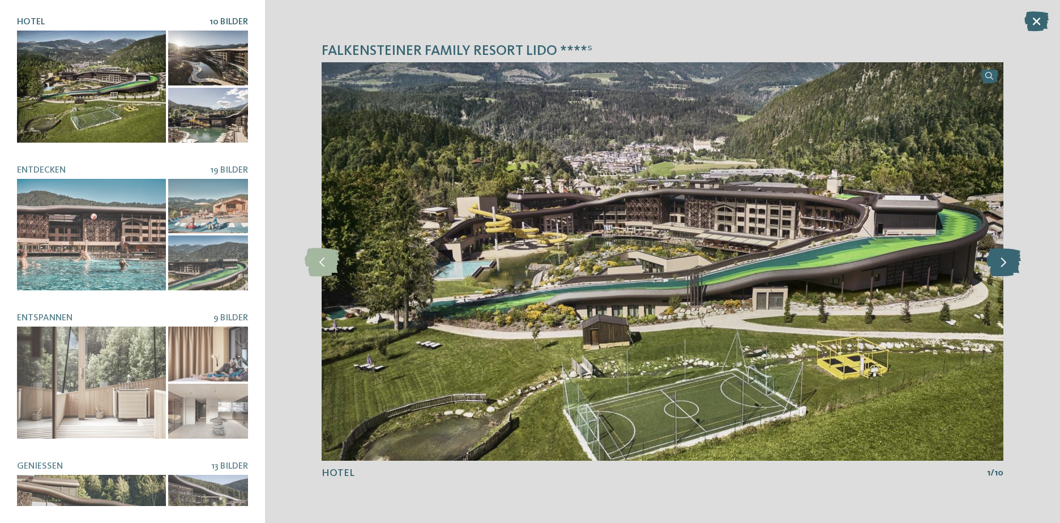
click at [1007, 270] on icon at bounding box center [1003, 261] width 35 height 28
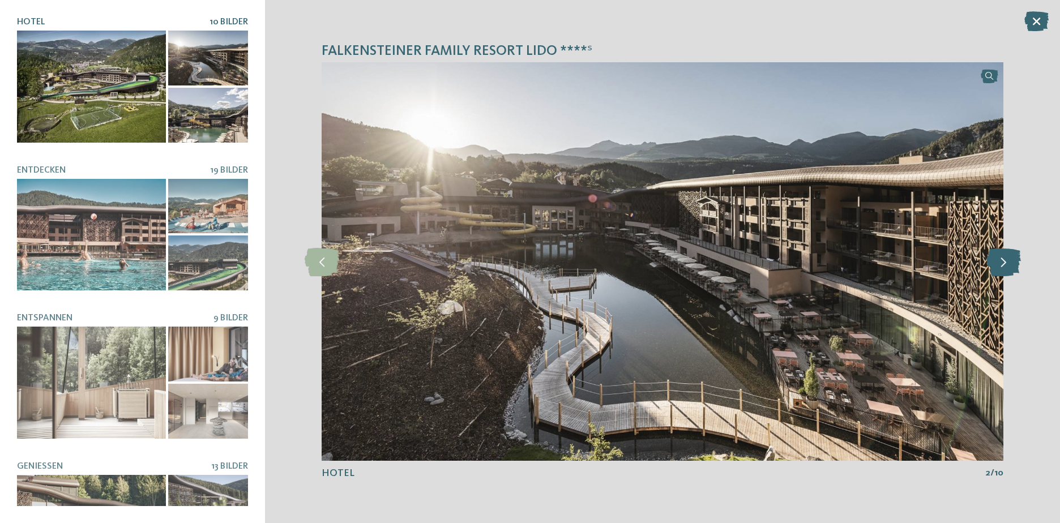
click at [1007, 270] on icon at bounding box center [1003, 261] width 35 height 28
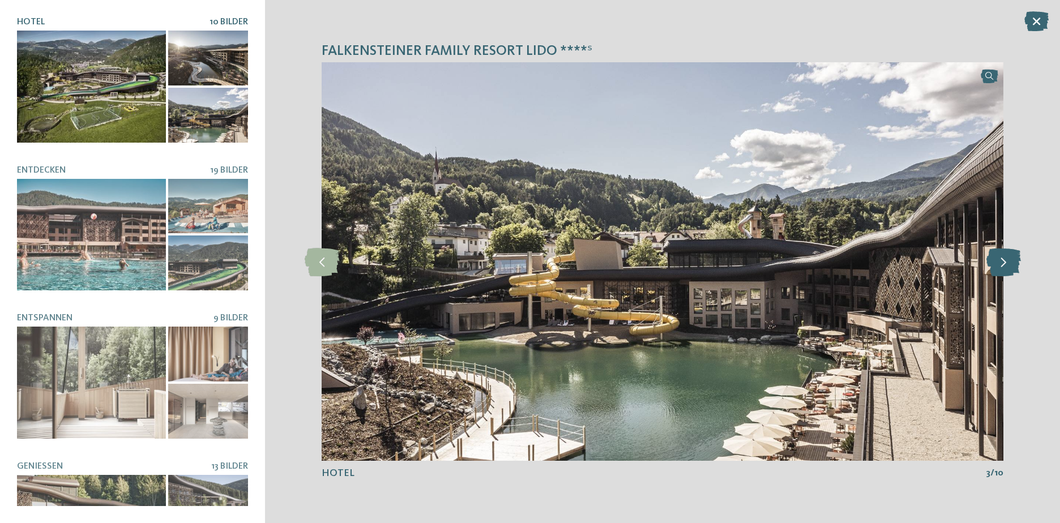
click at [1007, 270] on icon at bounding box center [1003, 261] width 35 height 28
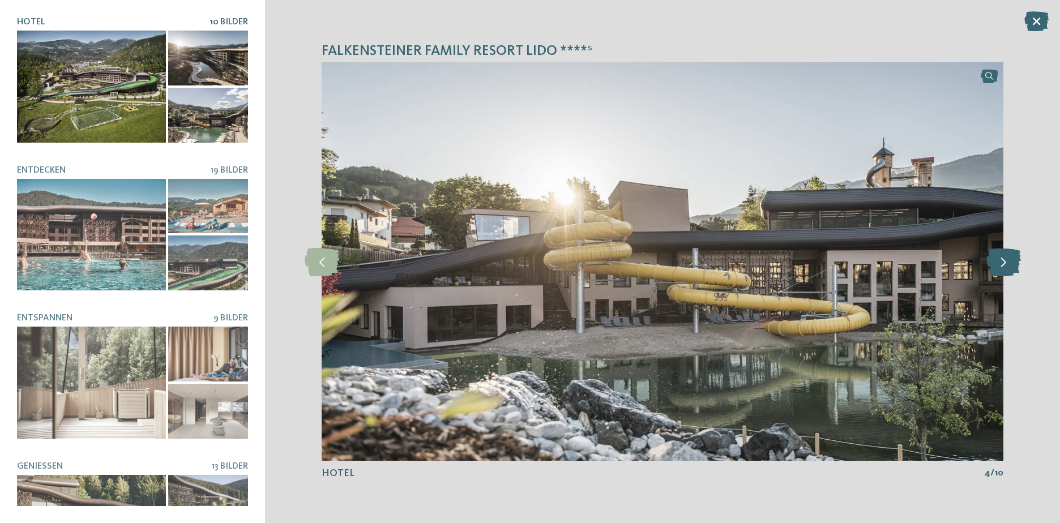
click at [1007, 270] on icon at bounding box center [1003, 261] width 35 height 28
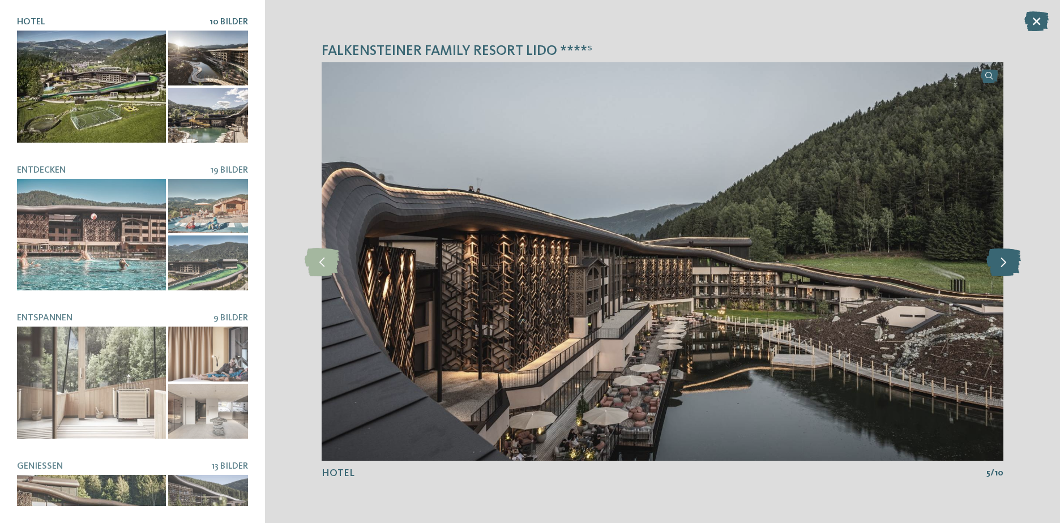
click at [1007, 270] on icon at bounding box center [1003, 261] width 35 height 28
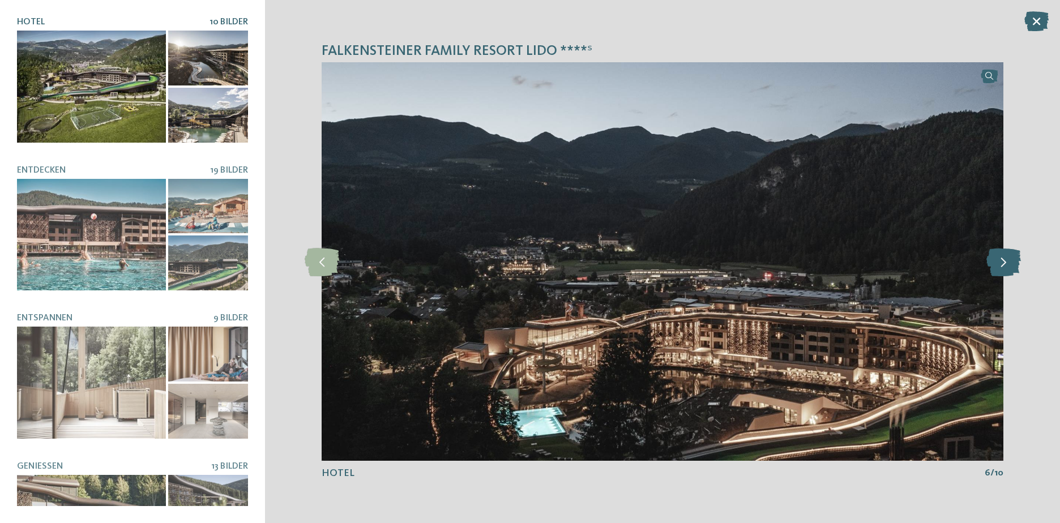
click at [1007, 270] on icon at bounding box center [1003, 261] width 35 height 28
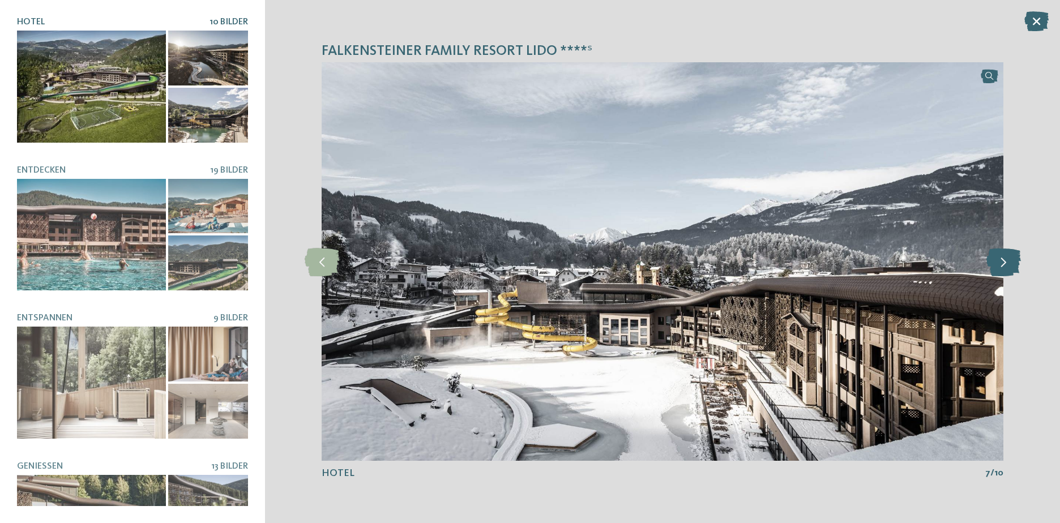
click at [1007, 270] on icon at bounding box center [1003, 261] width 35 height 28
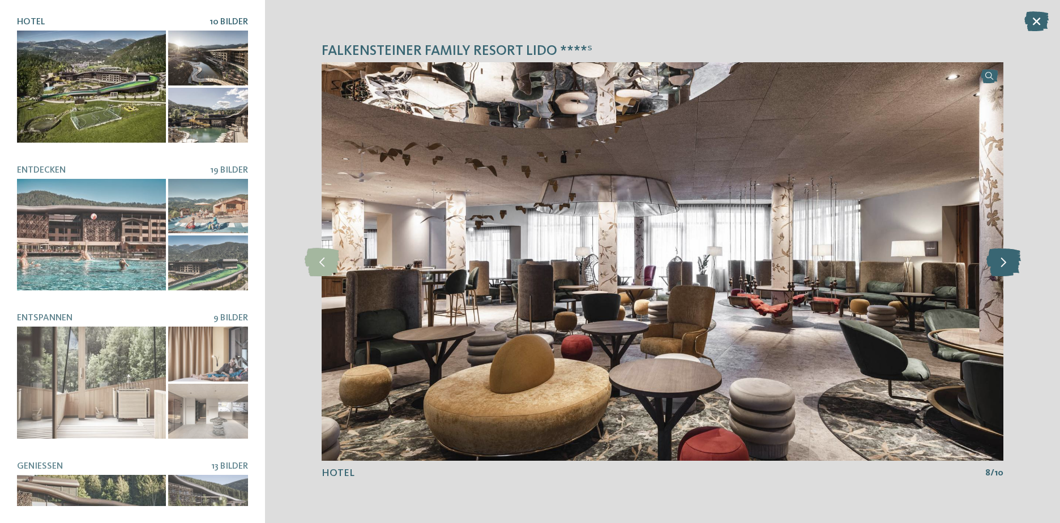
click at [1007, 270] on icon at bounding box center [1003, 261] width 35 height 28
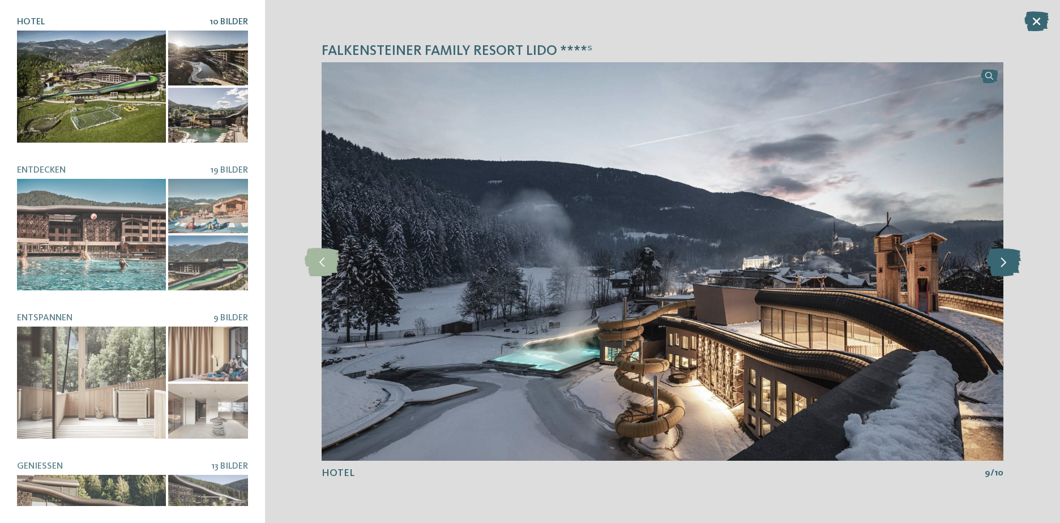
click at [1007, 270] on icon at bounding box center [1003, 261] width 35 height 28
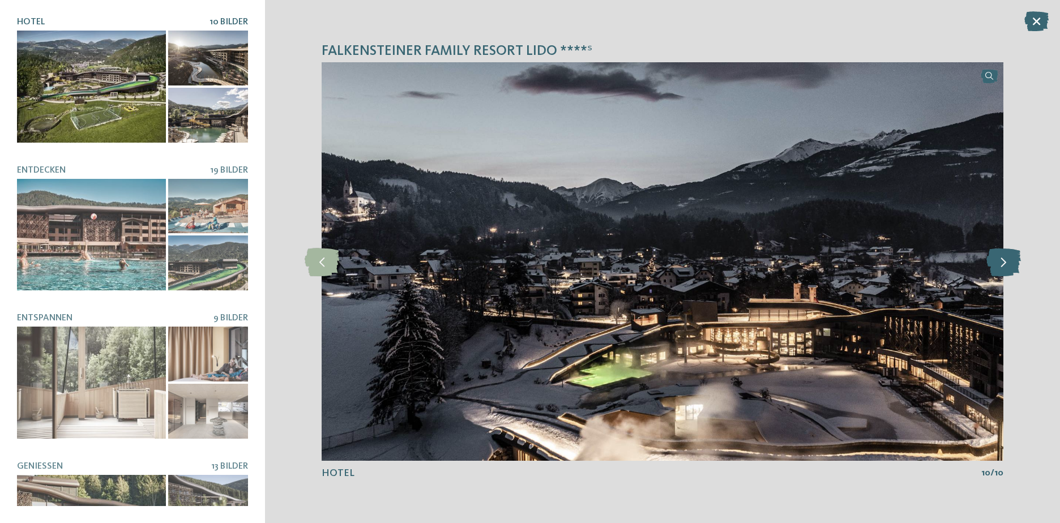
click at [1007, 270] on icon at bounding box center [1003, 261] width 35 height 28
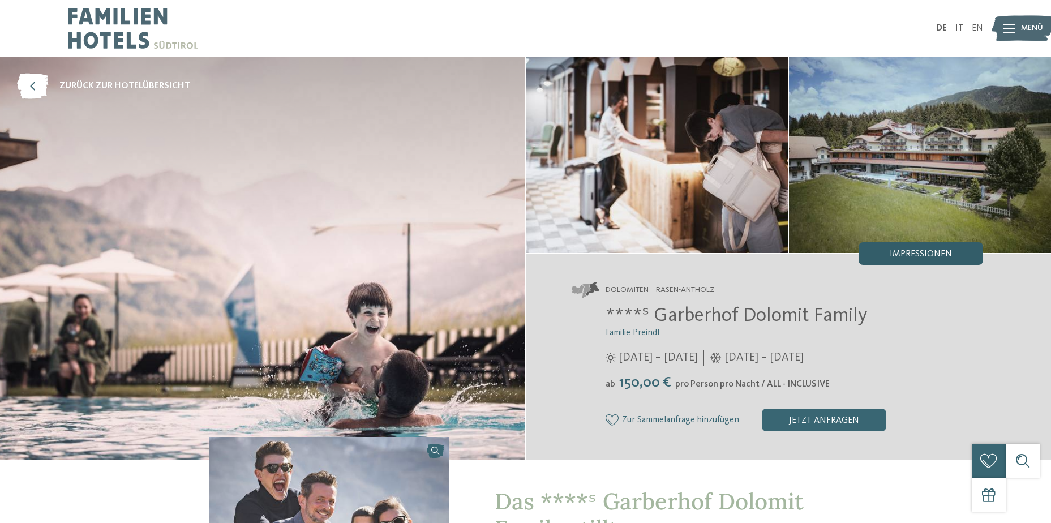
click at [892, 255] on span "Impressionen" at bounding box center [921, 254] width 62 height 9
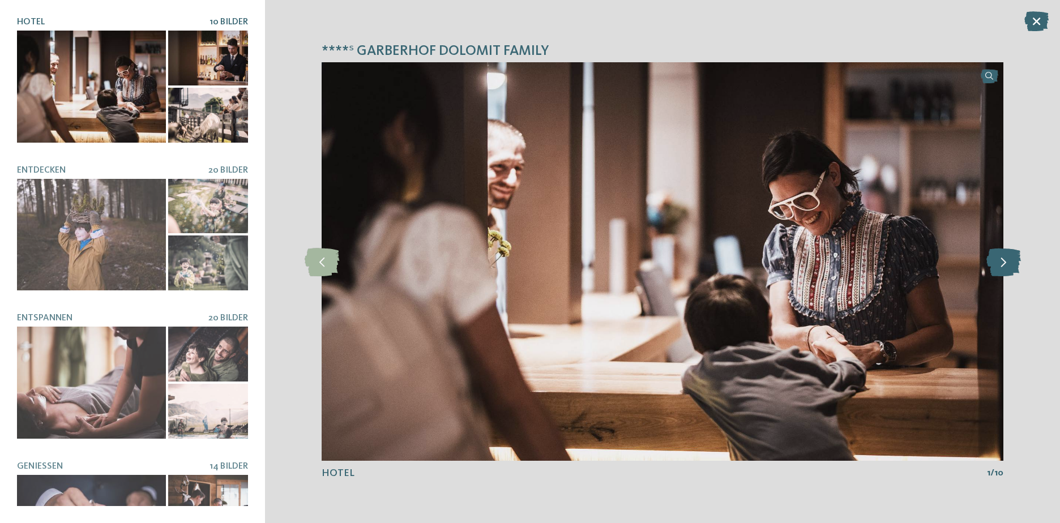
click at [999, 269] on icon at bounding box center [1003, 261] width 35 height 28
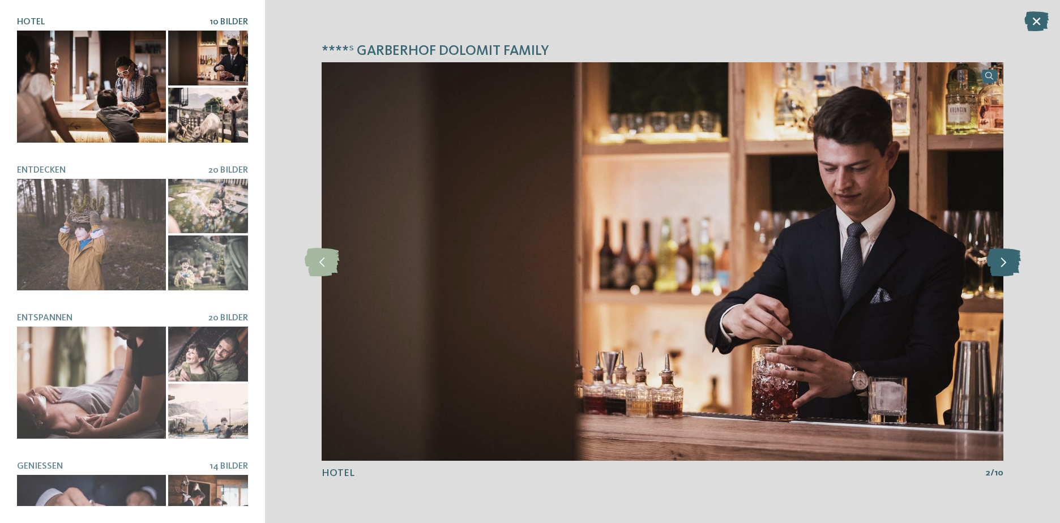
click at [999, 269] on icon at bounding box center [1003, 261] width 35 height 28
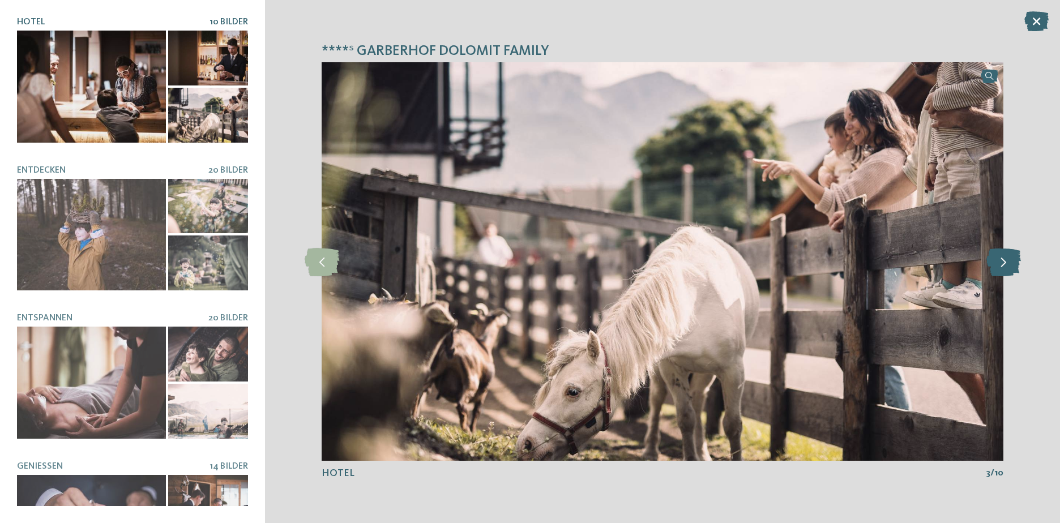
click at [999, 269] on icon at bounding box center [1003, 261] width 35 height 28
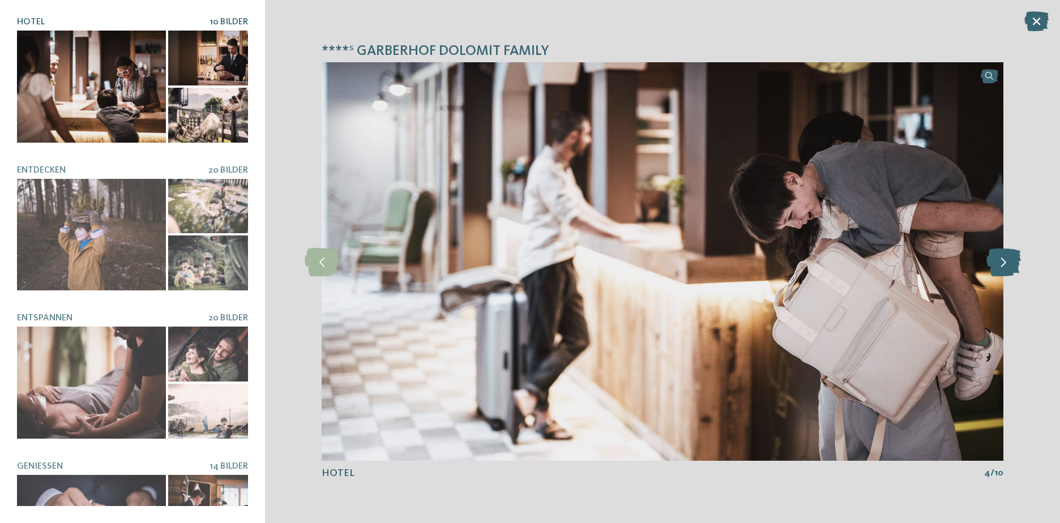
click at [999, 269] on icon at bounding box center [1003, 261] width 35 height 28
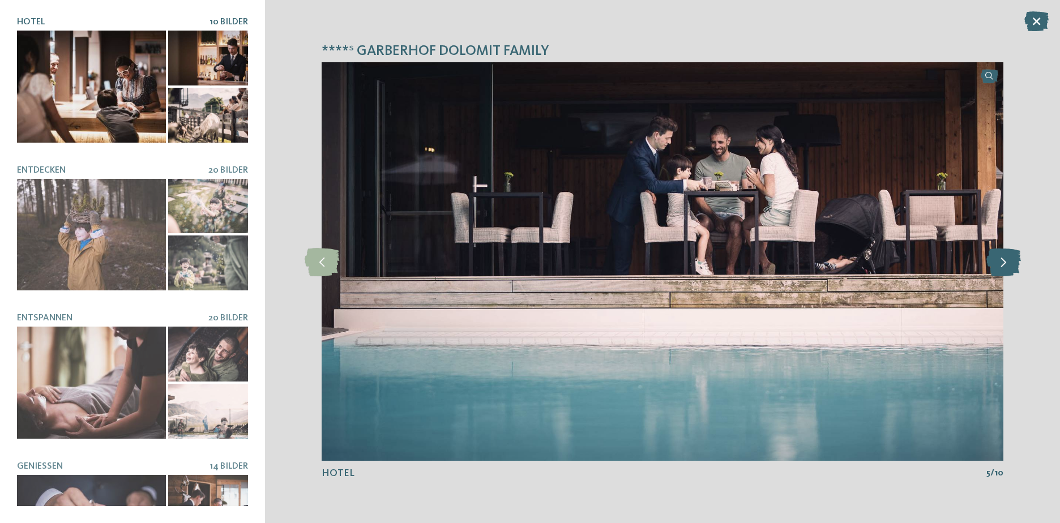
click at [999, 269] on icon at bounding box center [1003, 261] width 35 height 28
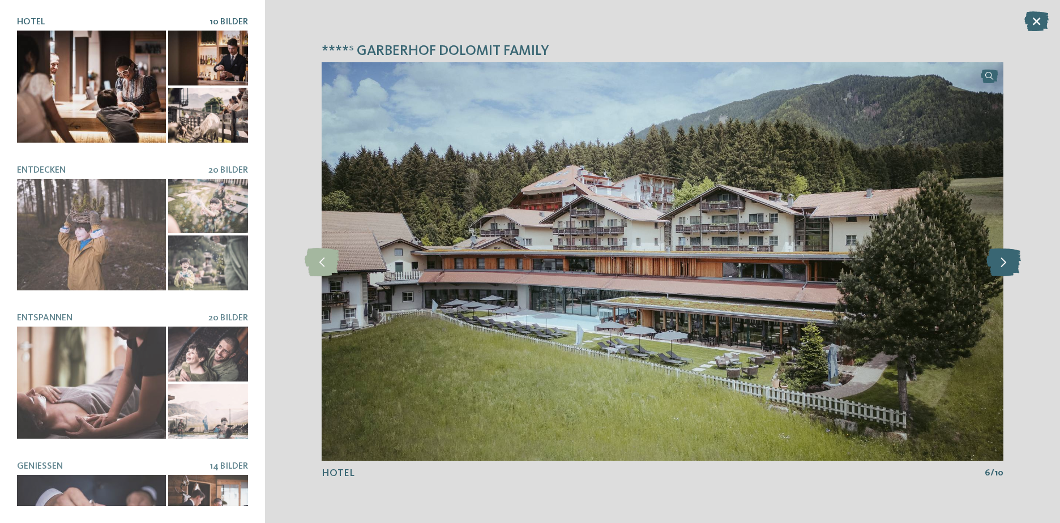
click at [999, 269] on icon at bounding box center [1003, 261] width 35 height 28
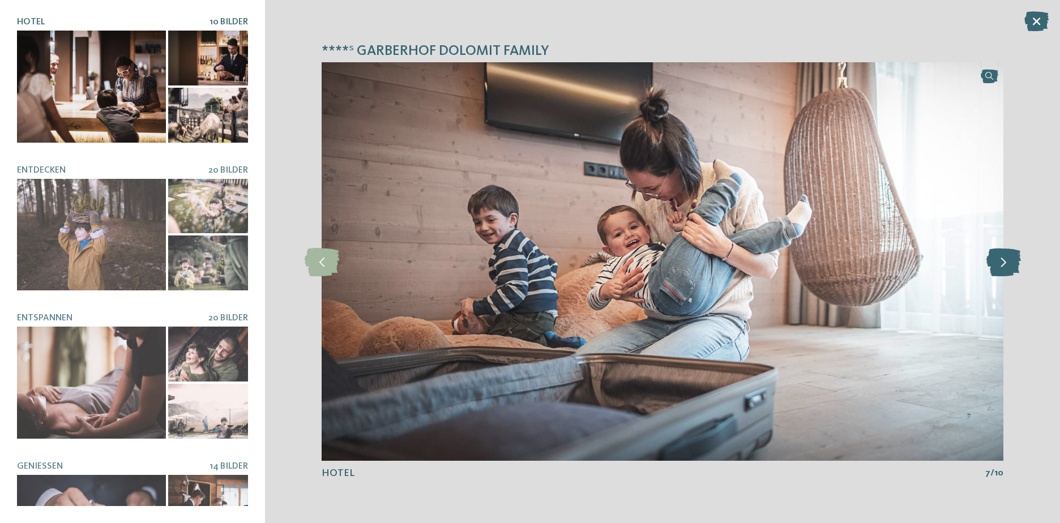
click at [999, 269] on icon at bounding box center [1003, 261] width 35 height 28
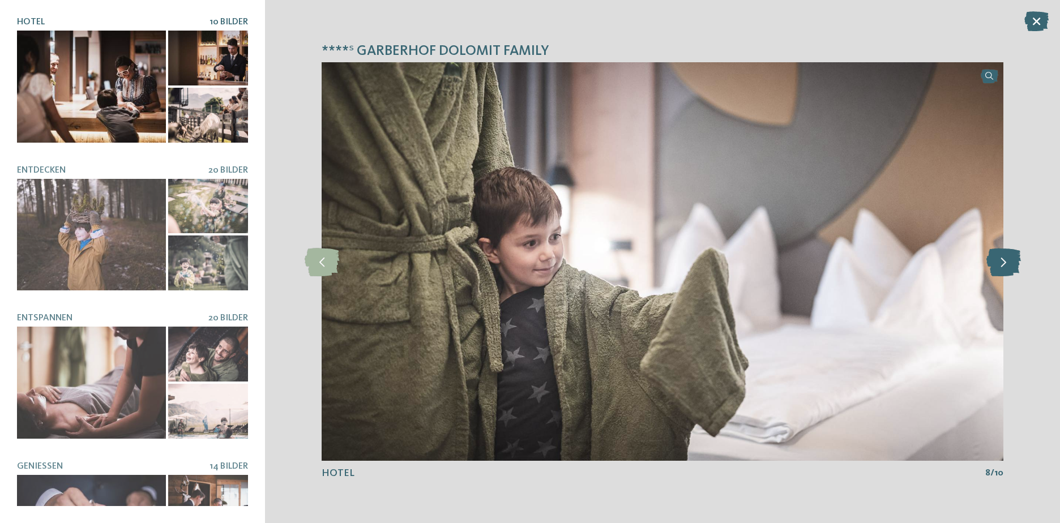
click at [999, 269] on icon at bounding box center [1003, 261] width 35 height 28
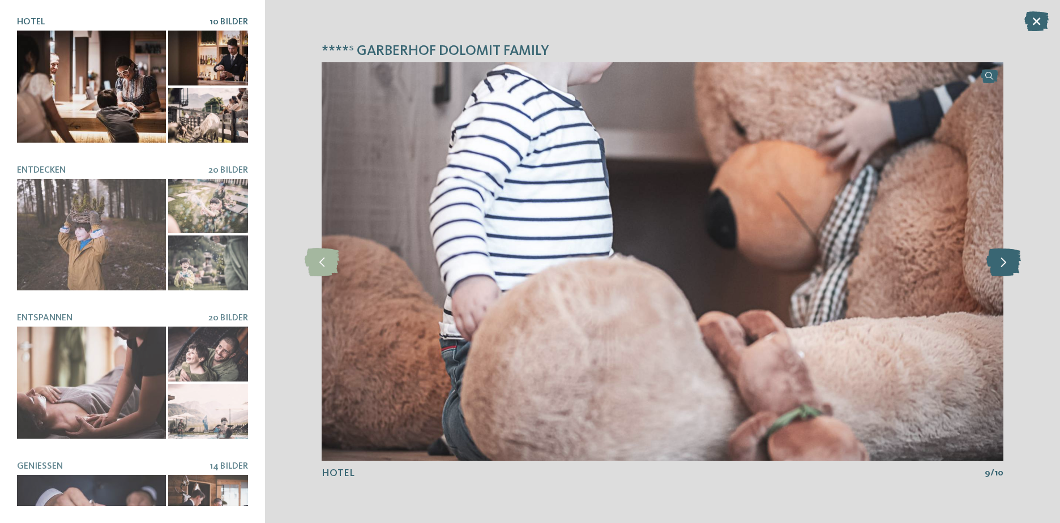
click at [999, 269] on icon at bounding box center [1003, 261] width 35 height 28
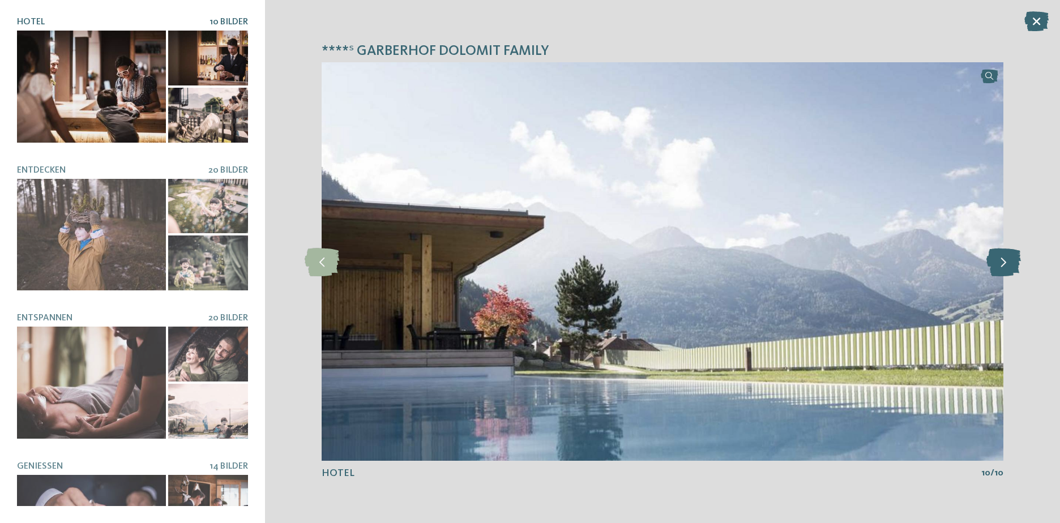
click at [999, 269] on icon at bounding box center [1003, 261] width 35 height 28
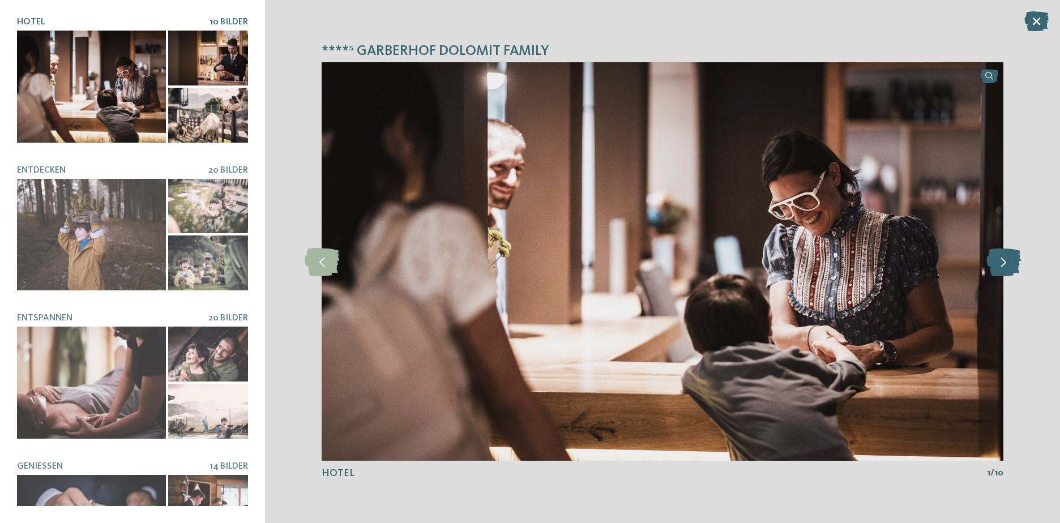
click at [999, 269] on icon at bounding box center [1003, 261] width 35 height 28
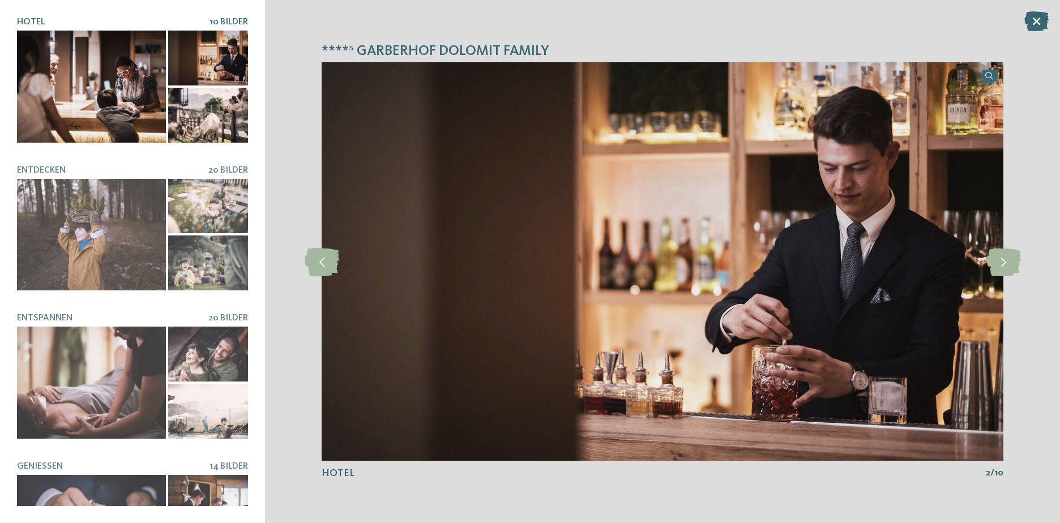
click at [1033, 27] on icon at bounding box center [1036, 21] width 24 height 20
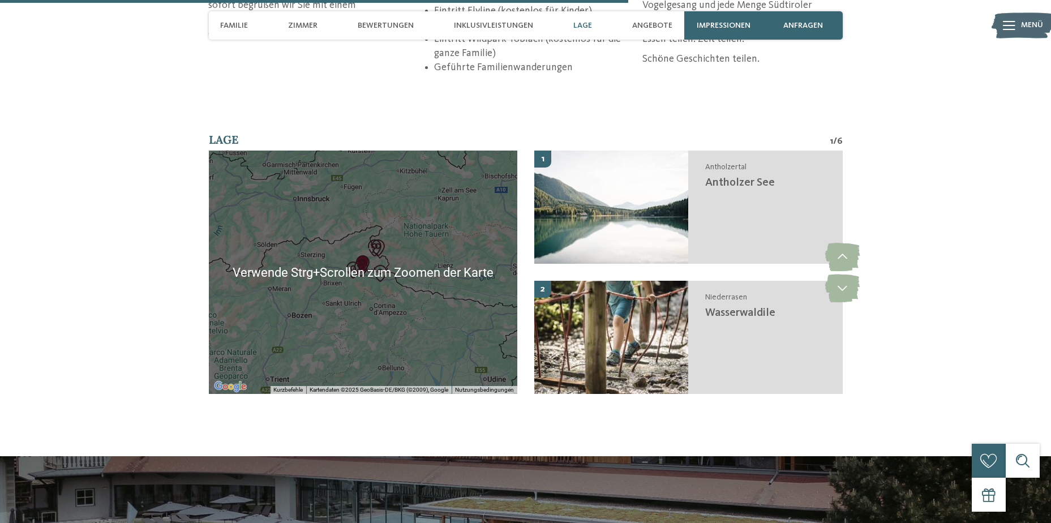
scroll to position [2774, 0]
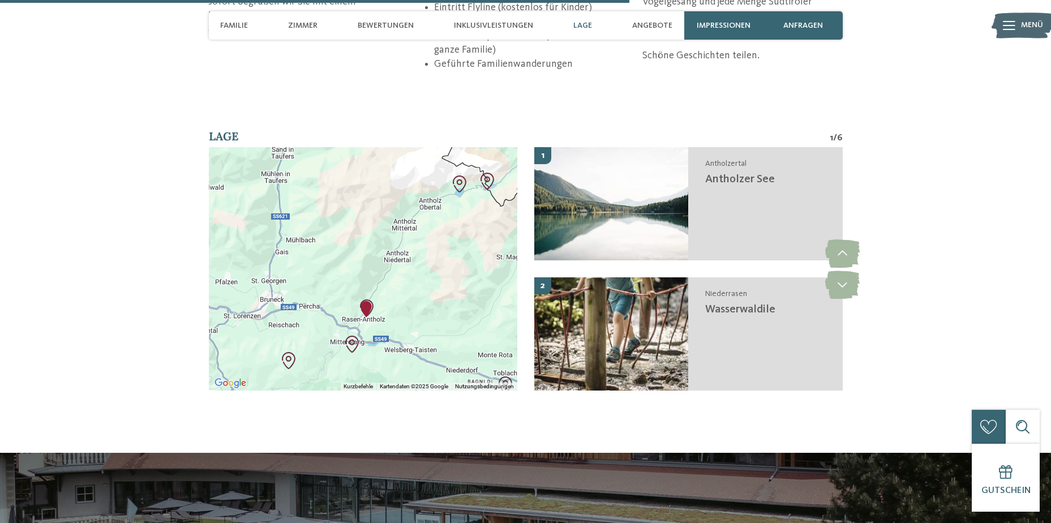
drag, startPoint x: 433, startPoint y: 227, endPoint x: 434, endPoint y: 274, distance: 47.0
click at [434, 274] on div at bounding box center [363, 268] width 309 height 243
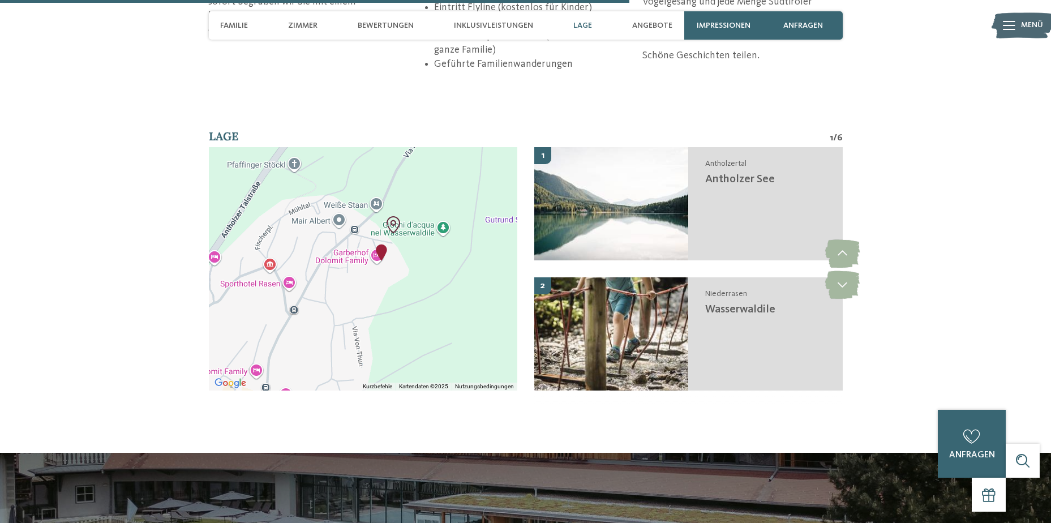
click at [357, 275] on div at bounding box center [363, 268] width 309 height 243
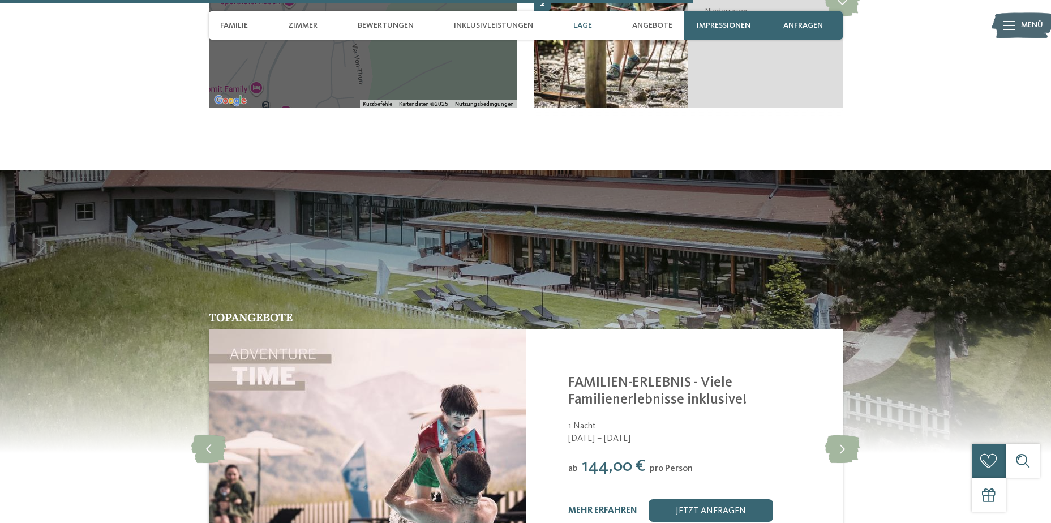
scroll to position [3057, 0]
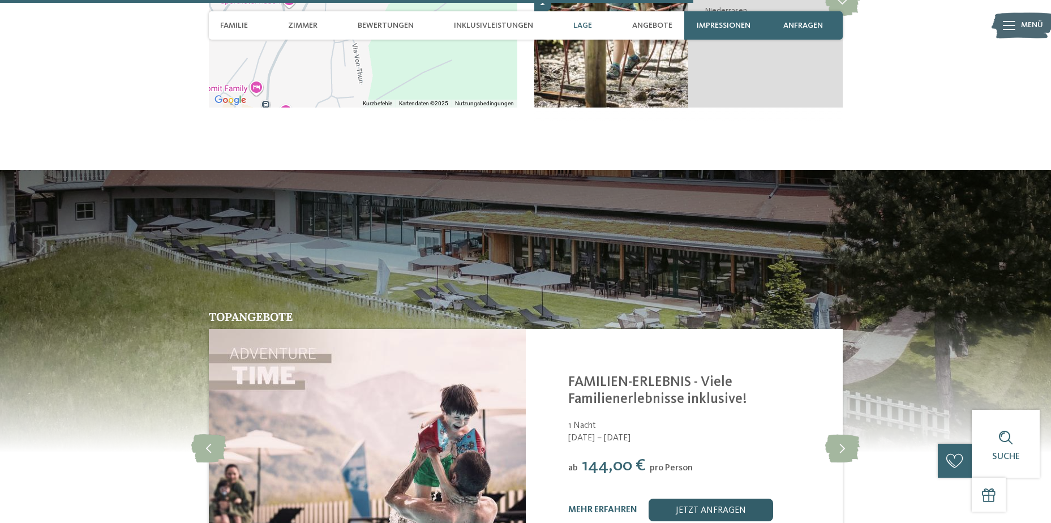
click at [671, 499] on link "jetzt anfragen" at bounding box center [711, 510] width 125 height 23
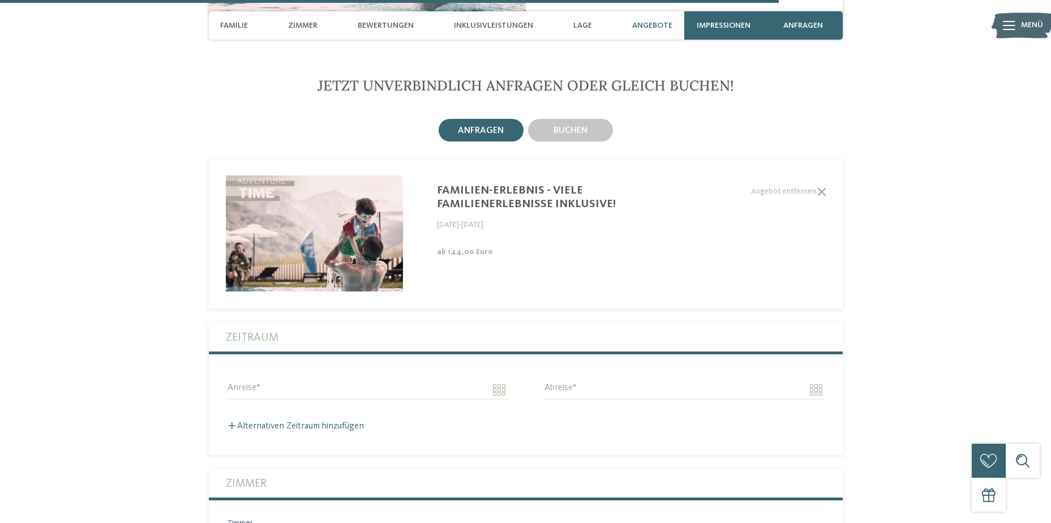
scroll to position [3427, 0]
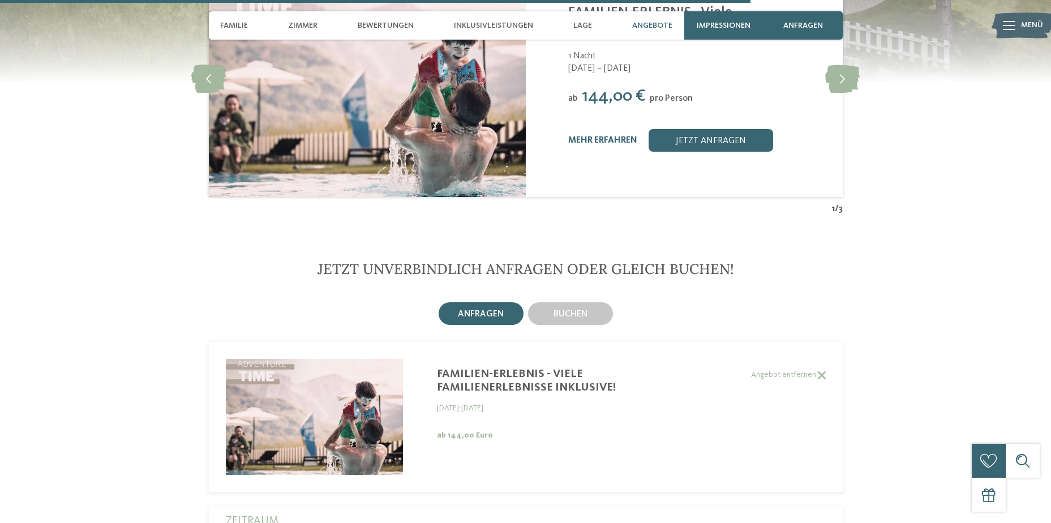
click at [259, 27] on div "Familie Zimmer Bewertungen Inklusivleistungen Lage Angebote" at bounding box center [447, 25] width 464 height 28
click at [317, 32] on div "Zimmer" at bounding box center [303, 25] width 41 height 28
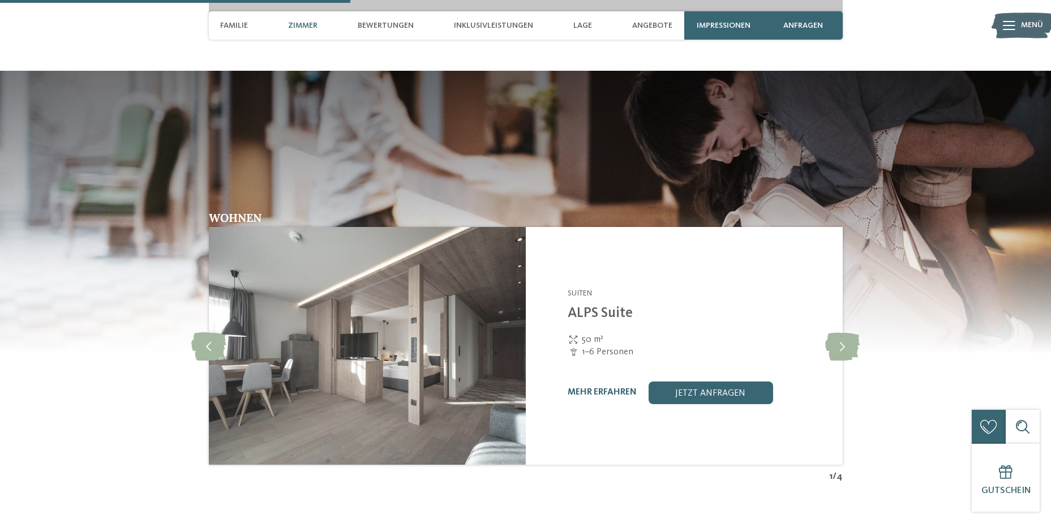
scroll to position [1598, 0]
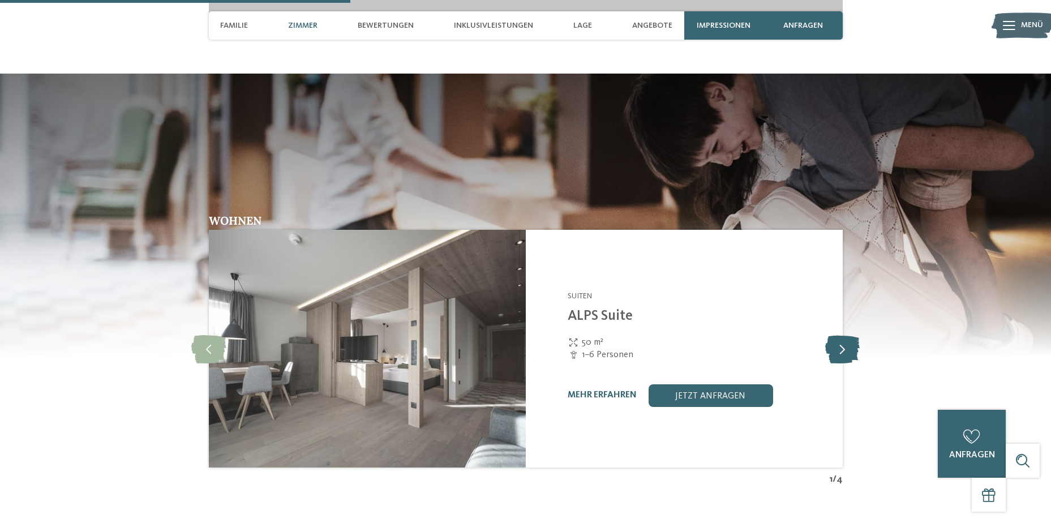
click at [841, 335] on icon at bounding box center [842, 349] width 35 height 28
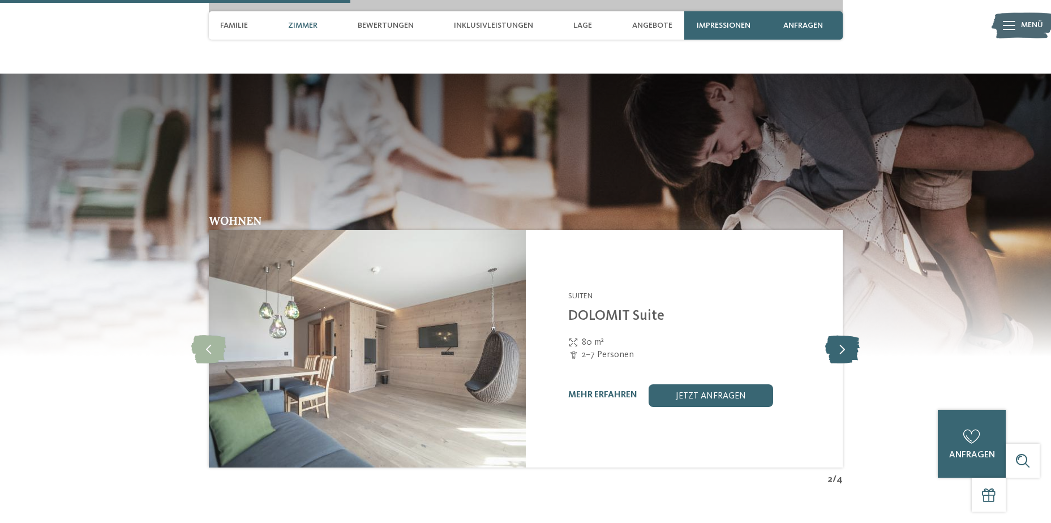
click at [842, 335] on icon at bounding box center [842, 349] width 35 height 28
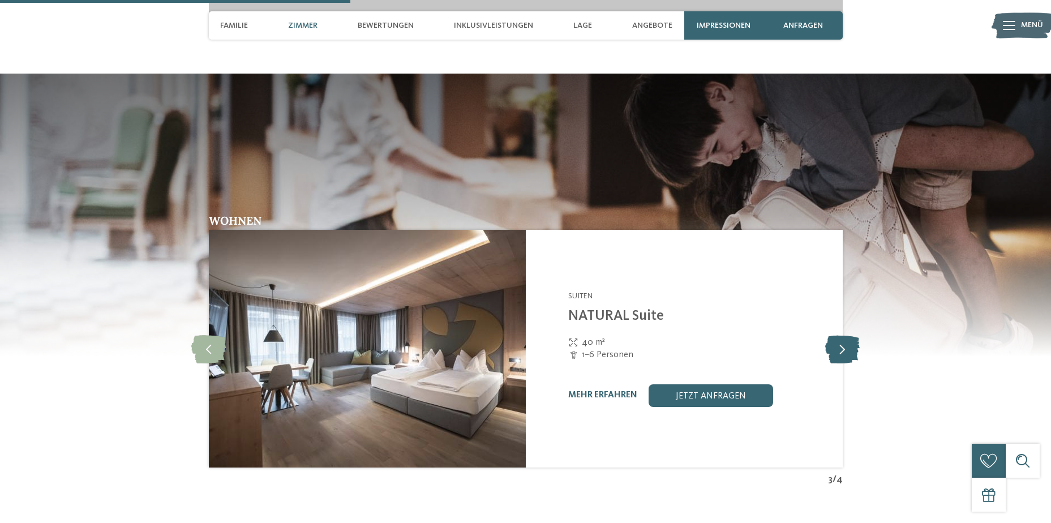
click at [842, 335] on icon at bounding box center [842, 349] width 35 height 28
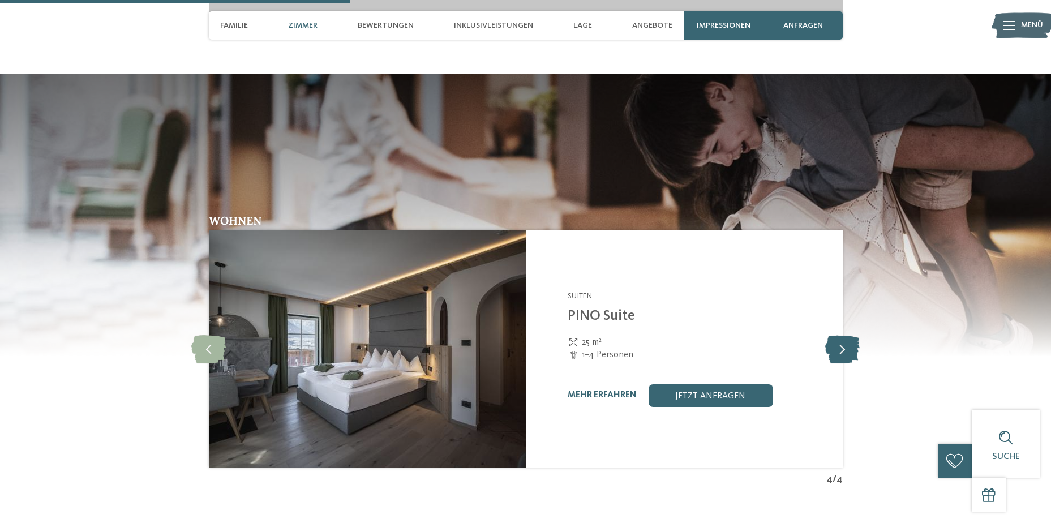
click at [844, 336] on icon at bounding box center [842, 349] width 35 height 28
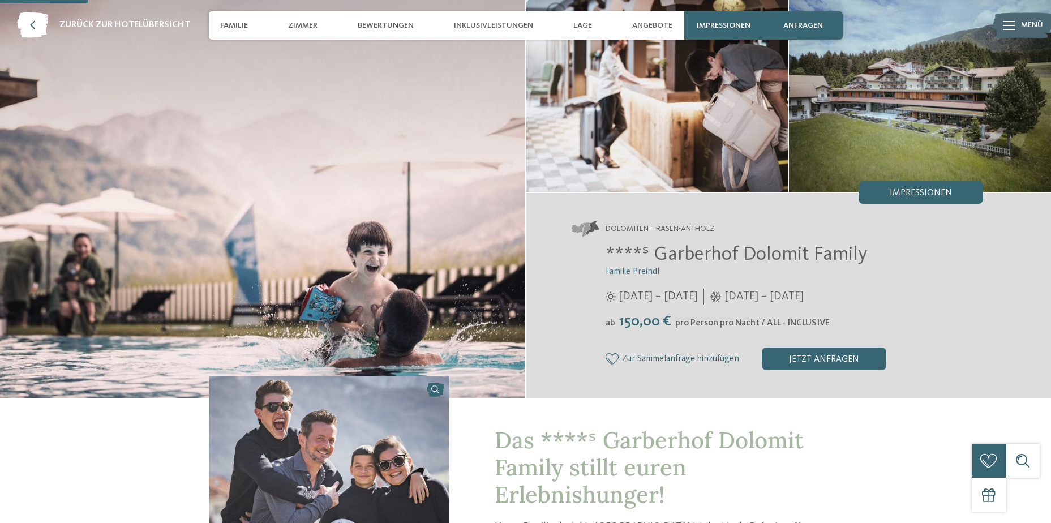
scroll to position [0, 0]
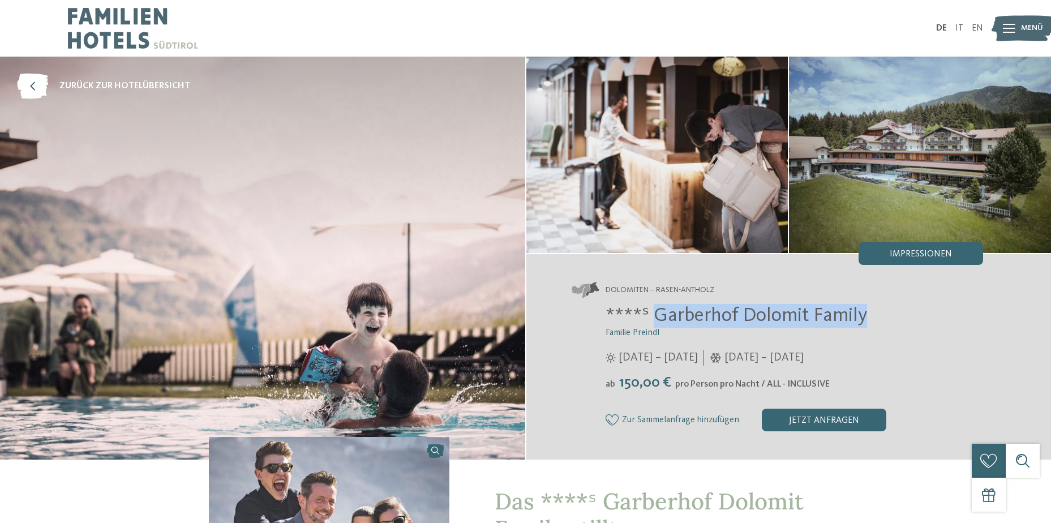
drag, startPoint x: 655, startPoint y: 316, endPoint x: 878, endPoint y: 315, distance: 223.1
click at [878, 315] on h2 "****ˢ Garberhof Dolomit Family" at bounding box center [795, 316] width 378 height 24
drag, startPoint x: 878, startPoint y: 315, endPoint x: 818, endPoint y: 314, distance: 60.0
